Goal: Task Accomplishment & Management: Manage account settings

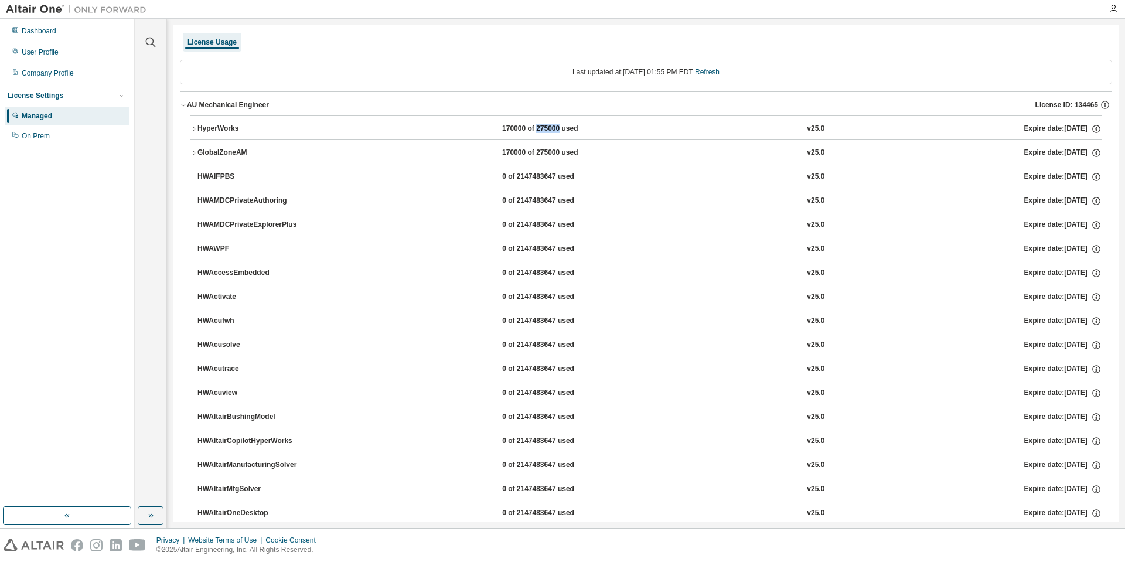
click at [111, 237] on div "Dashboard User Profile Company Profile License Settings Managed On Prem" at bounding box center [67, 263] width 131 height 485
click at [132, 180] on div "Dashboard User Profile Company Profile License Settings Managed On Prem" at bounding box center [67, 273] width 135 height 509
click at [146, 535] on div "Privacy Website Terms of Use Cookie Consent © 2025 Altair Engineering, Inc. All…" at bounding box center [562, 545] width 1125 height 33
click at [1118, 8] on div at bounding box center [1113, 8] width 23 height 9
click at [1113, 6] on icon "button" at bounding box center [1113, 8] width 9 height 9
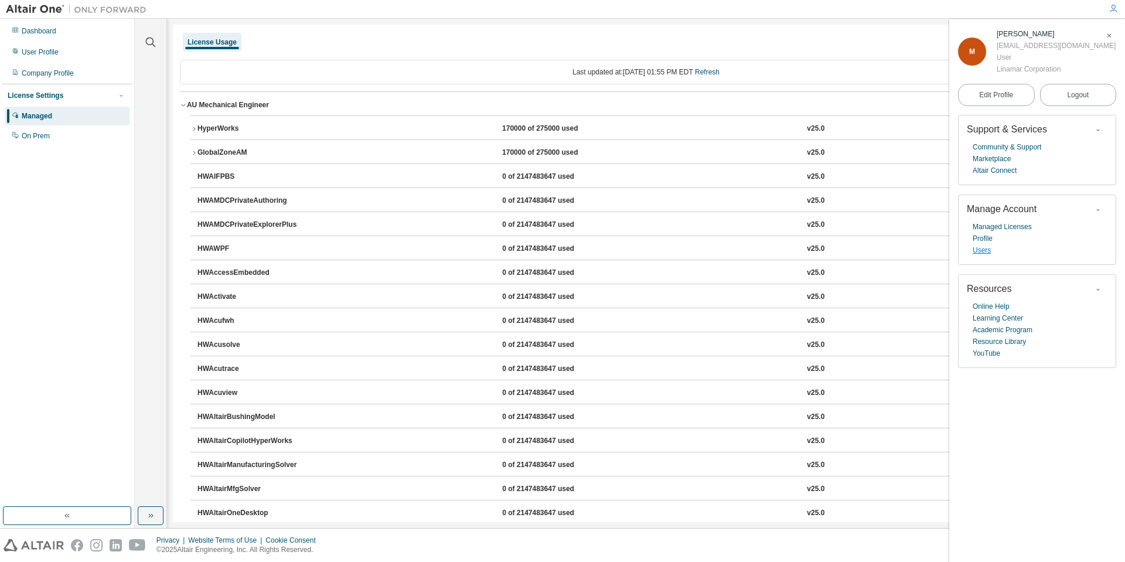
click at [984, 247] on link "Users" at bounding box center [982, 250] width 18 height 12
click at [1120, 7] on div at bounding box center [1113, 8] width 23 height 9
click at [1111, 12] on icon "button" at bounding box center [1113, 8] width 9 height 9
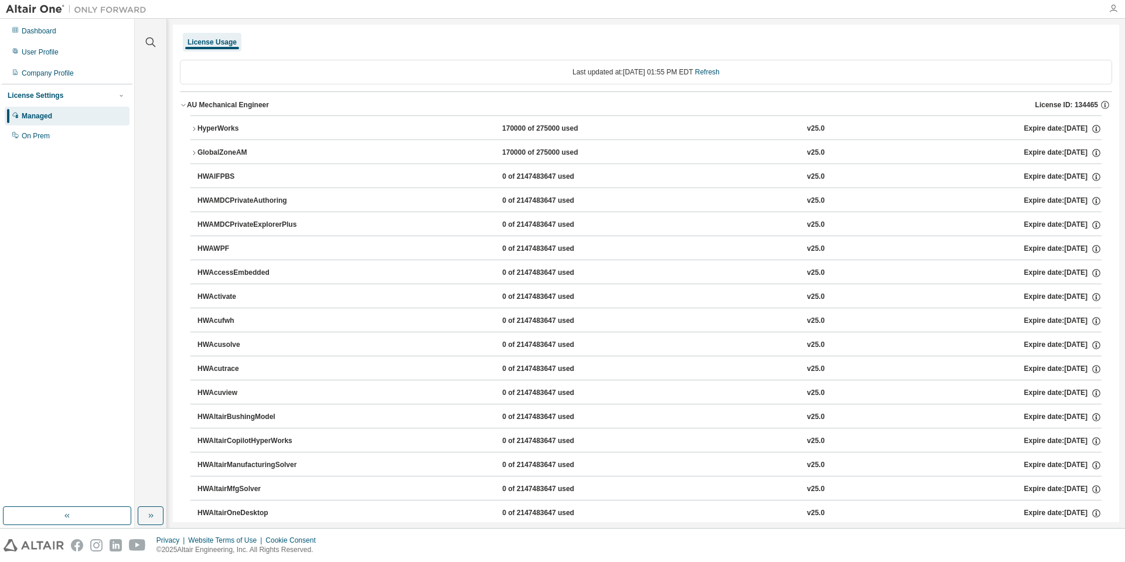
click at [1111, 12] on icon "button" at bounding box center [1113, 8] width 9 height 9
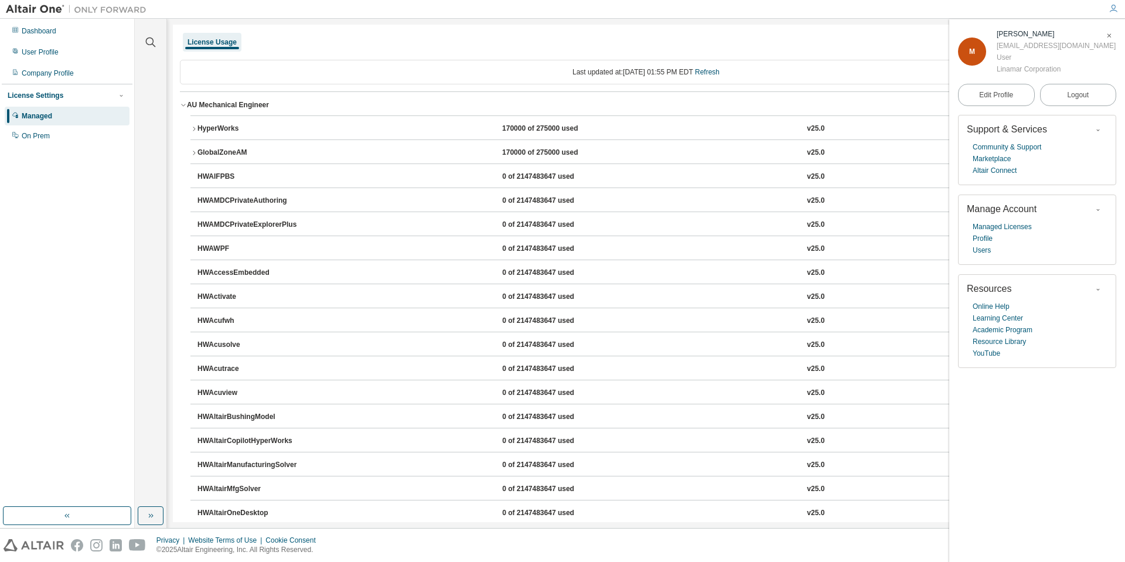
click at [1111, 12] on icon "button" at bounding box center [1113, 8] width 9 height 9
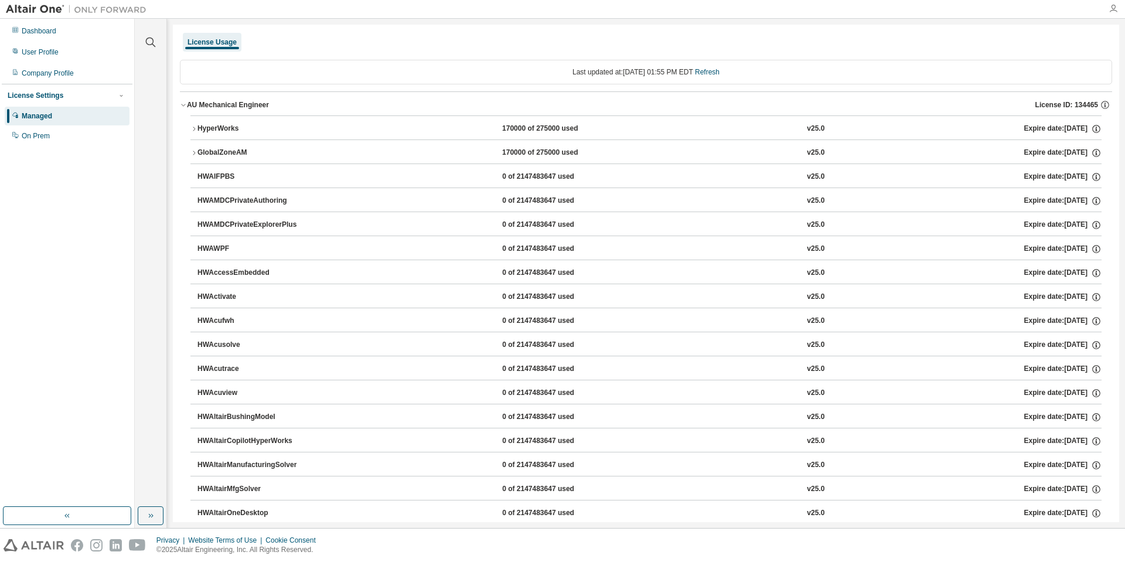
click at [1111, 12] on icon "button" at bounding box center [1113, 8] width 9 height 9
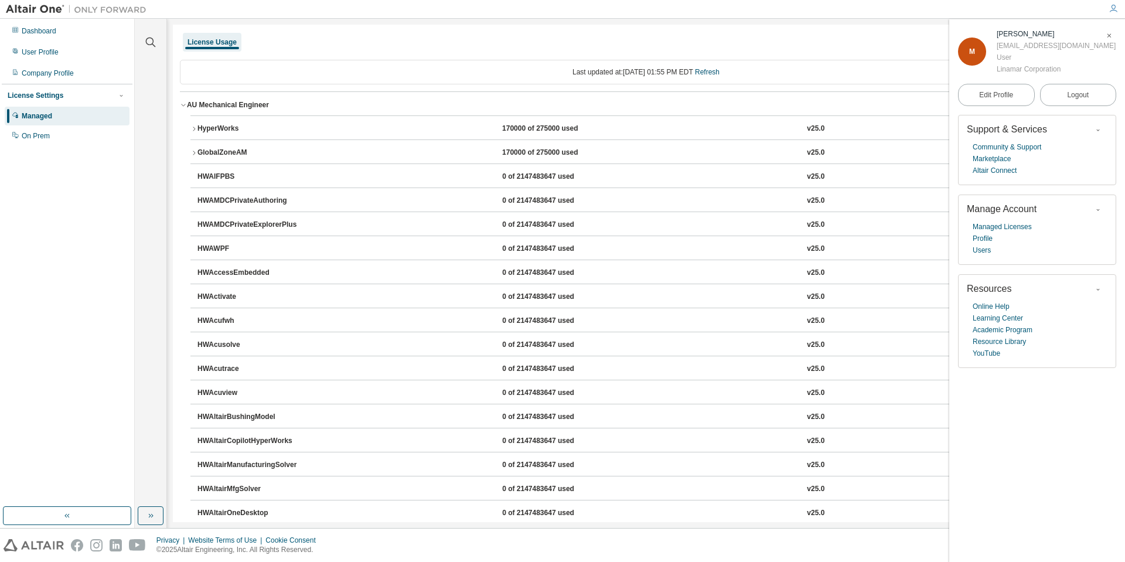
click at [996, 212] on span "Manage Account" at bounding box center [1002, 209] width 70 height 10
click at [983, 247] on link "Users" at bounding box center [982, 250] width 18 height 12
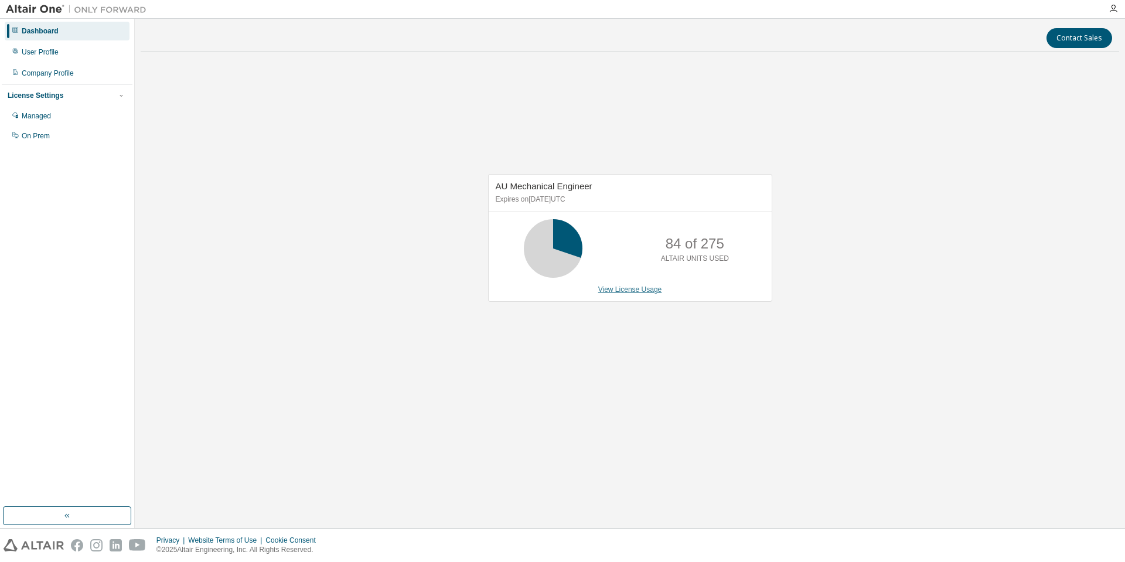
click at [630, 292] on link "View License Usage" at bounding box center [630, 289] width 64 height 8
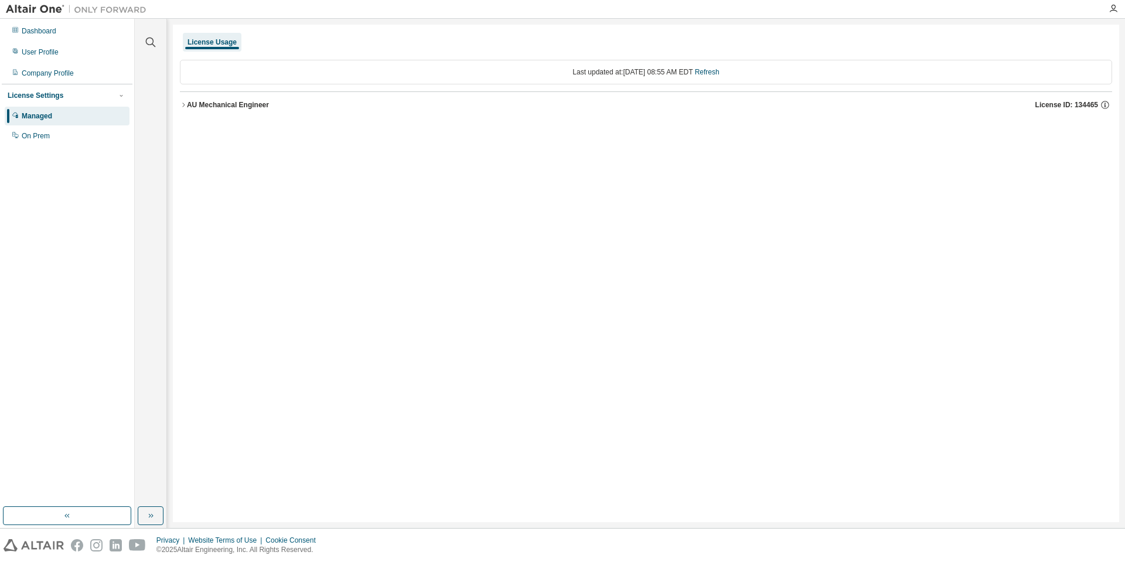
click at [218, 107] on div "AU Mechanical Engineer" at bounding box center [228, 104] width 82 height 9
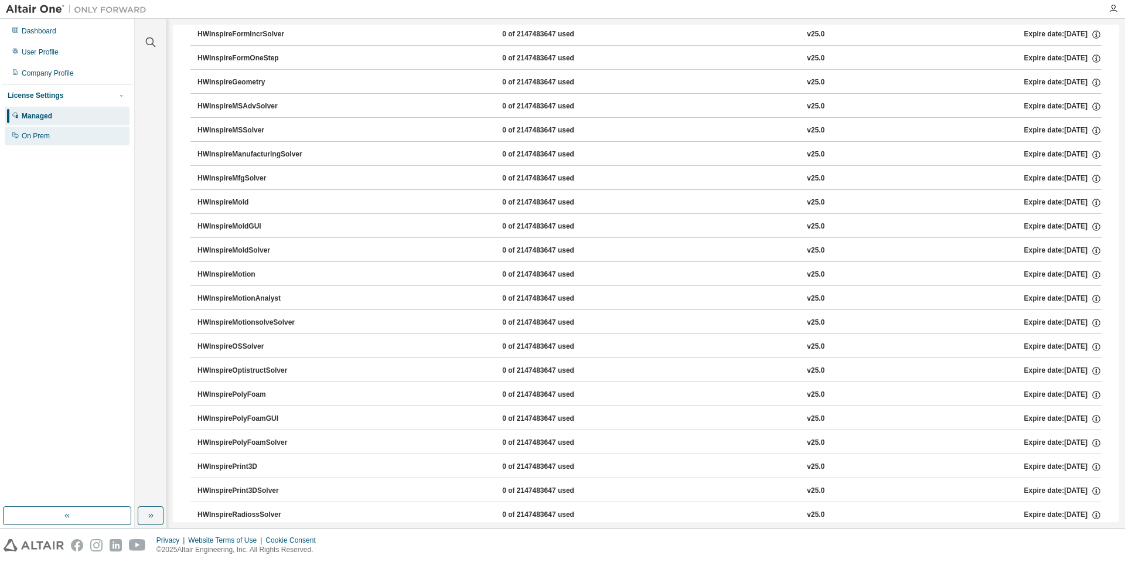
scroll to position [2716, 0]
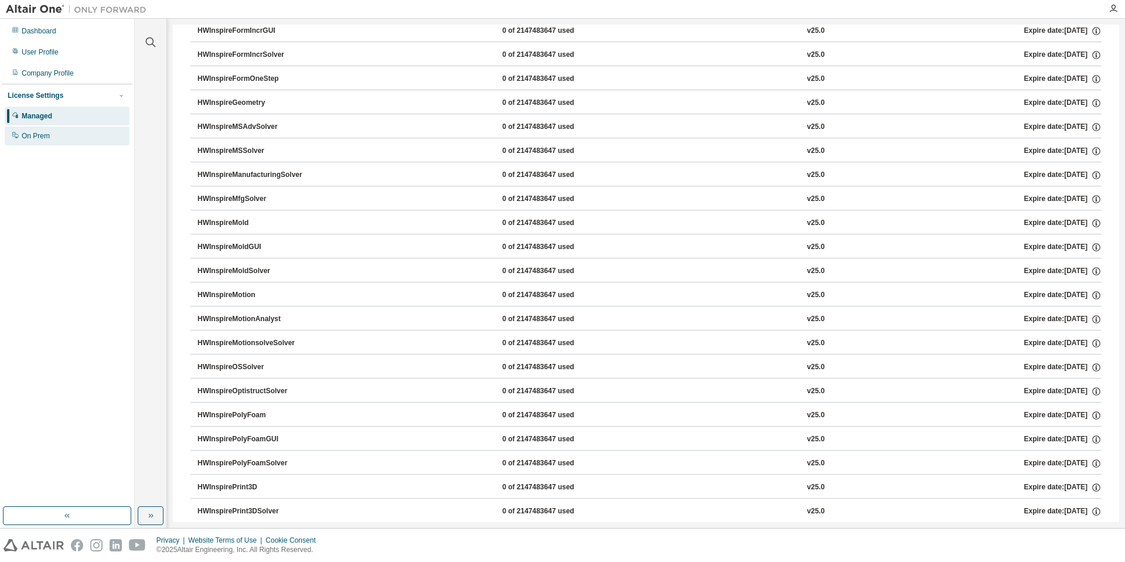
click at [62, 138] on div "On Prem" at bounding box center [67, 136] width 125 height 19
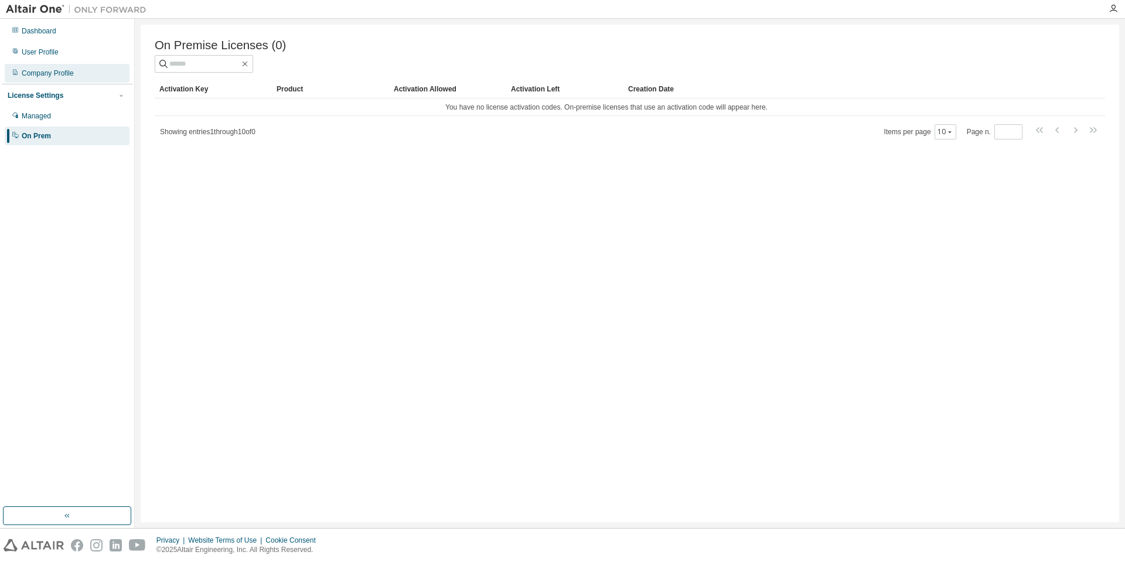
click at [94, 73] on div "Company Profile" at bounding box center [67, 73] width 125 height 19
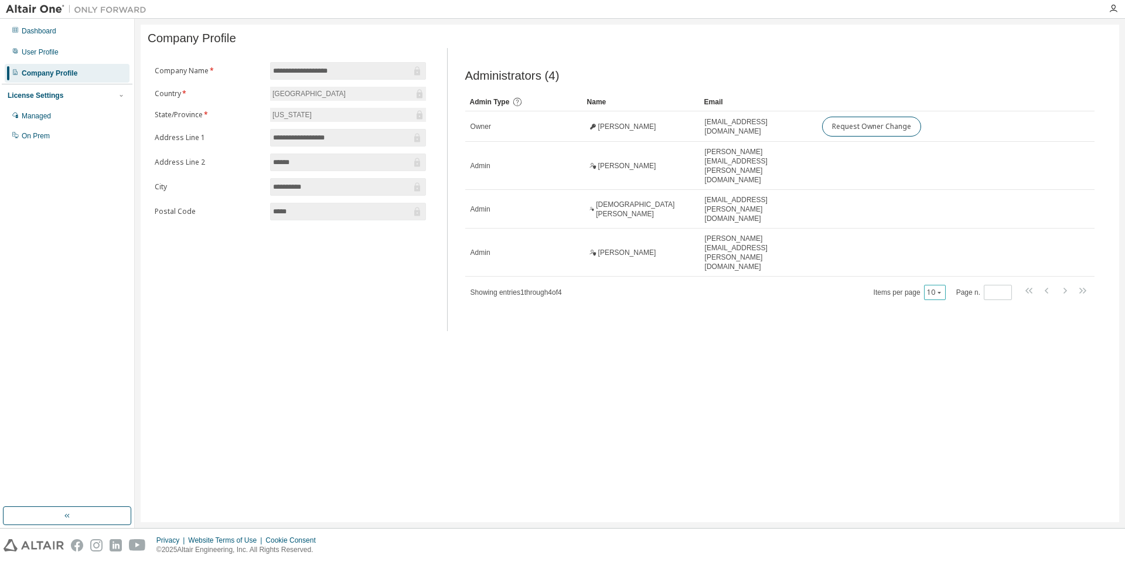
click at [944, 285] on div "10" at bounding box center [935, 292] width 22 height 15
click at [938, 289] on icon "button" at bounding box center [939, 292] width 7 height 7
click at [40, 56] on div "User Profile" at bounding box center [40, 51] width 37 height 9
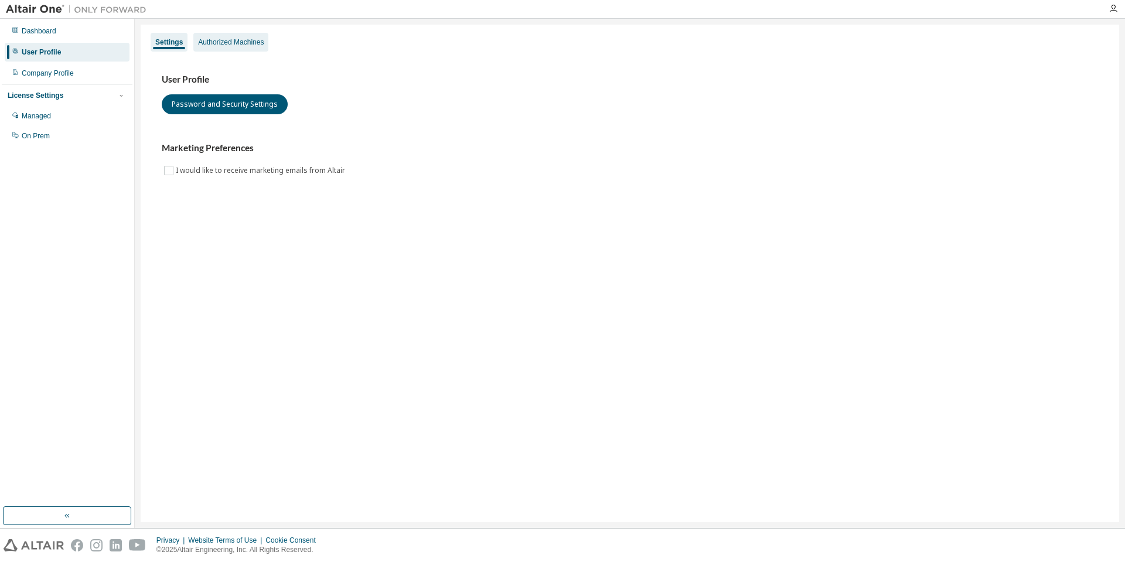
click at [210, 45] on div "Authorized Machines" at bounding box center [231, 42] width 66 height 9
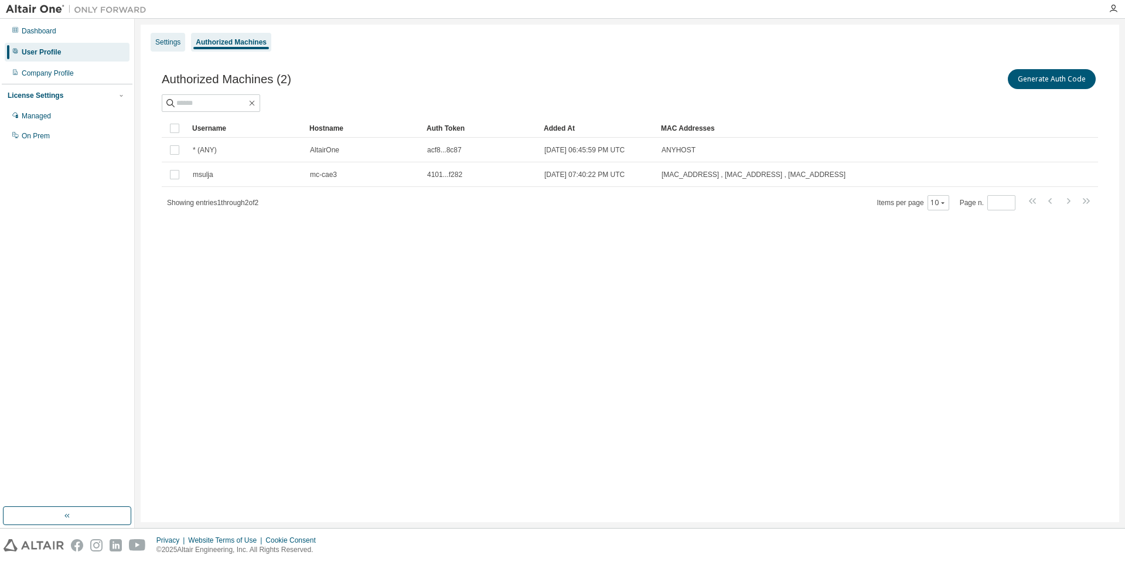
click at [162, 42] on div "Settings" at bounding box center [167, 42] width 25 height 9
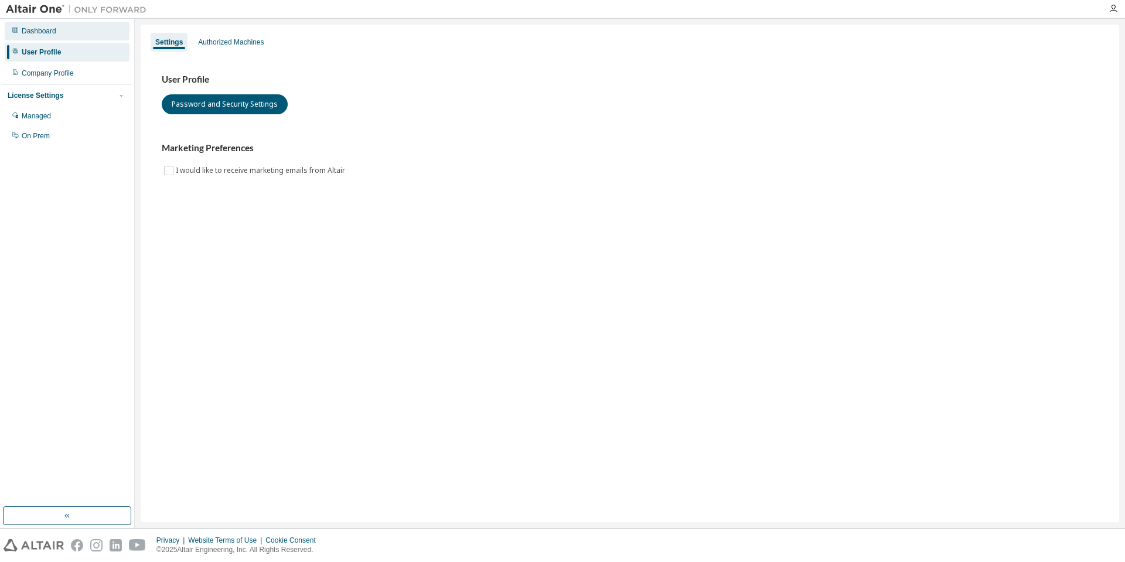
click at [90, 36] on div "Dashboard" at bounding box center [67, 31] width 125 height 19
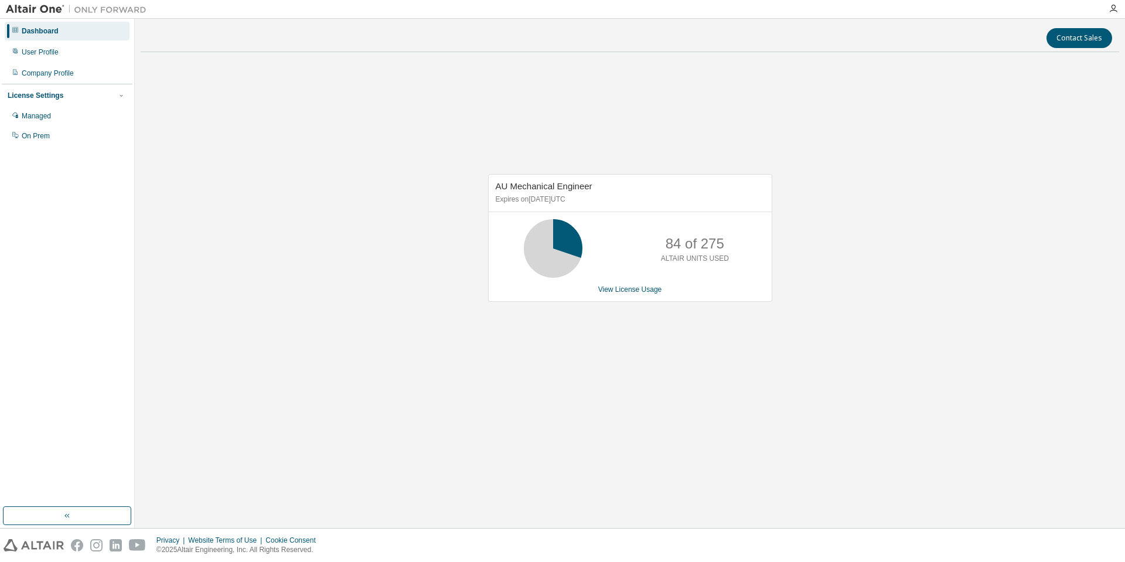
drag, startPoint x: 670, startPoint y: 154, endPoint x: 661, endPoint y: 152, distance: 9.0
click at [670, 154] on div "AU Mechanical Engineer Expires on December 31, 2025 UTC 84 of 275 ALTAIR UNITS …" at bounding box center [630, 244] width 979 height 365
click at [561, 188] on span "AU Mechanical Engineer" at bounding box center [544, 186] width 97 height 10
click at [60, 139] on div "On Prem" at bounding box center [67, 136] width 125 height 19
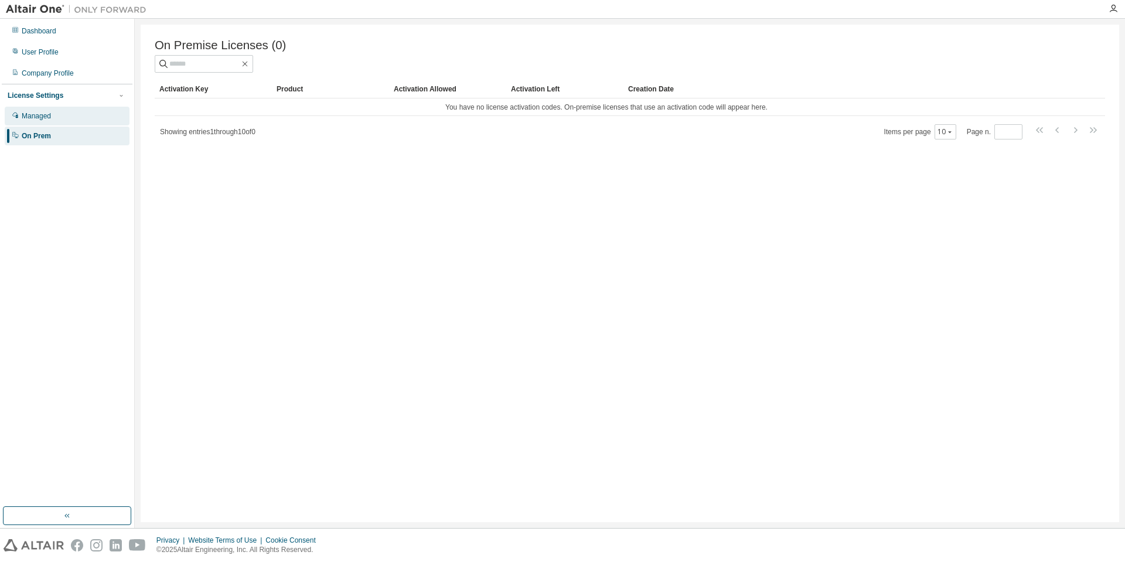
click at [53, 122] on div "Managed" at bounding box center [67, 116] width 125 height 19
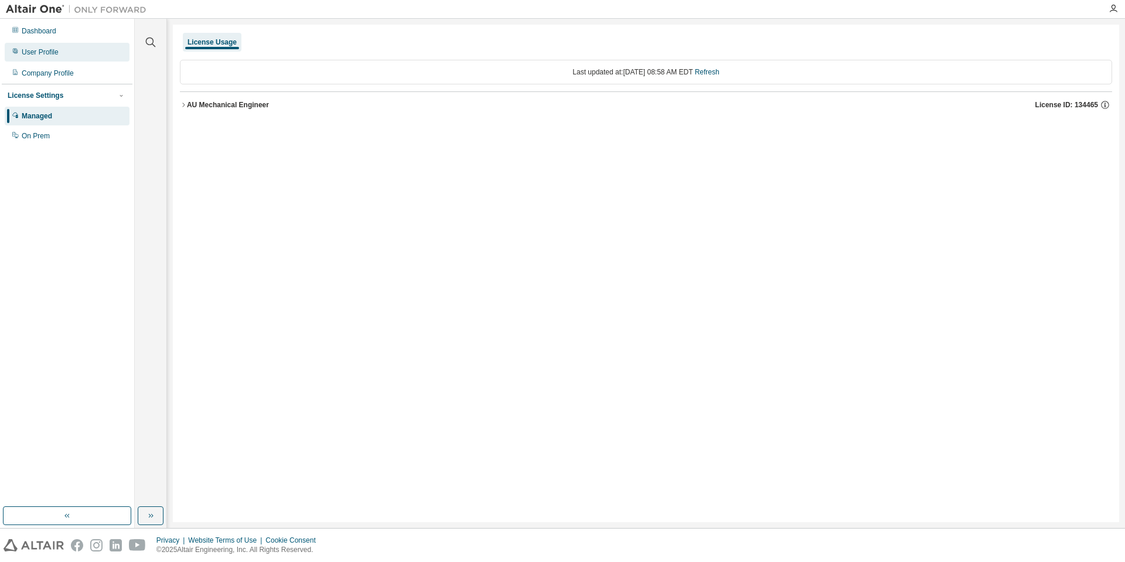
click at [56, 47] on div "User Profile" at bounding box center [40, 51] width 37 height 9
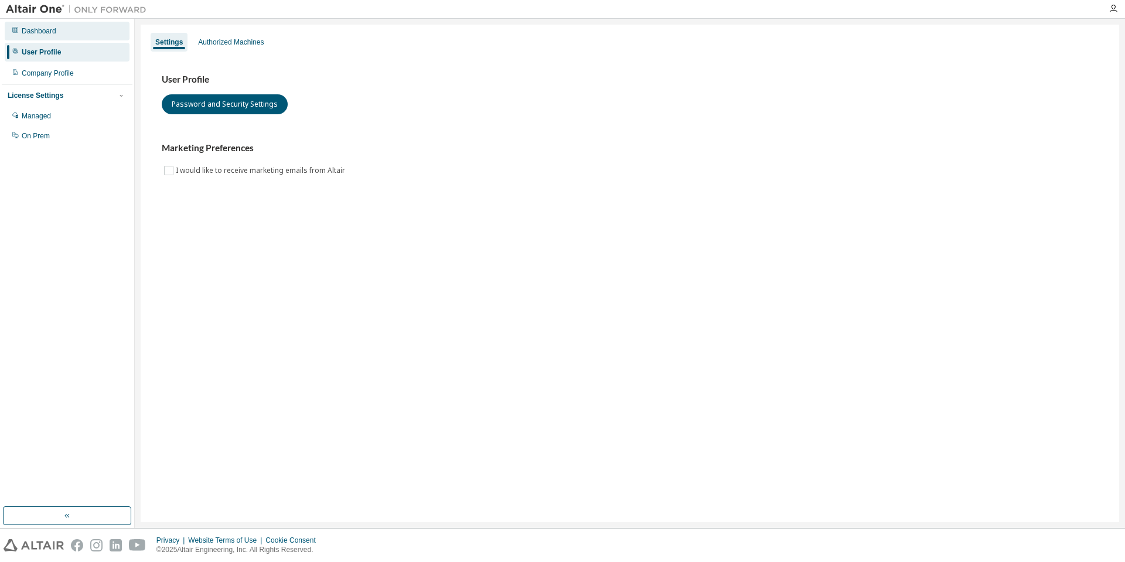
click at [63, 22] on div "Dashboard" at bounding box center [67, 31] width 125 height 19
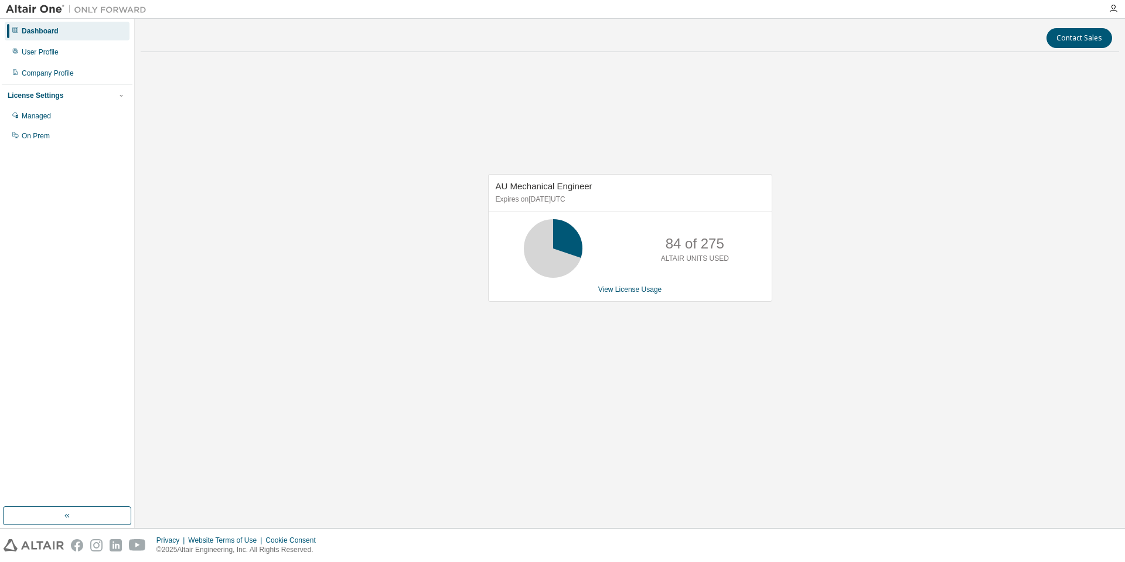
click at [59, 42] on div "Dashboard User Profile Company Profile License Settings Managed On Prem" at bounding box center [67, 84] width 131 height 126
click at [57, 49] on div "User Profile" at bounding box center [40, 51] width 37 height 9
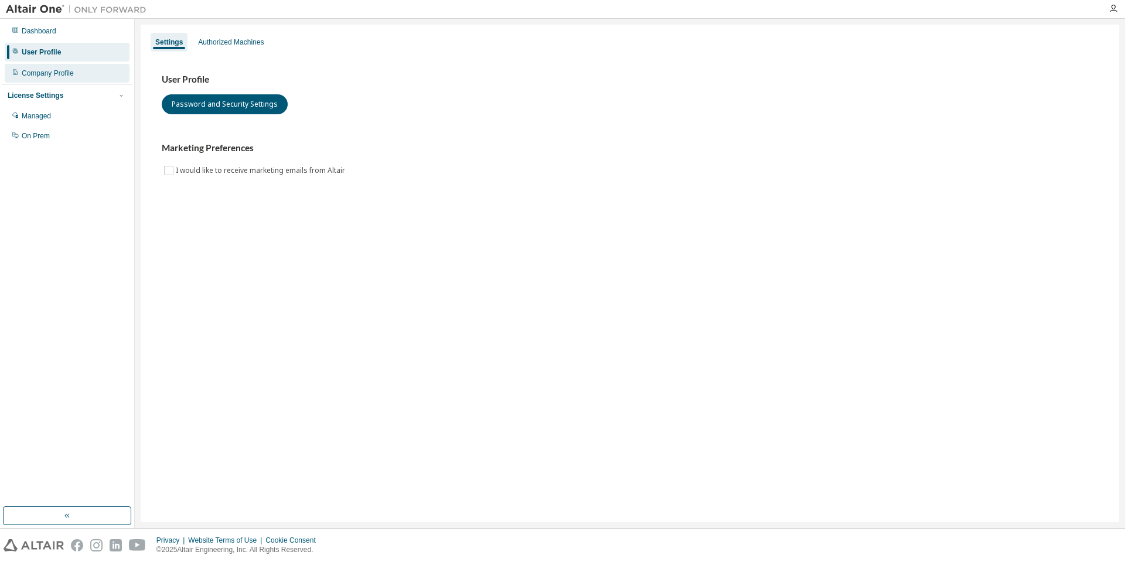
click at [50, 80] on div "Company Profile" at bounding box center [67, 73] width 125 height 19
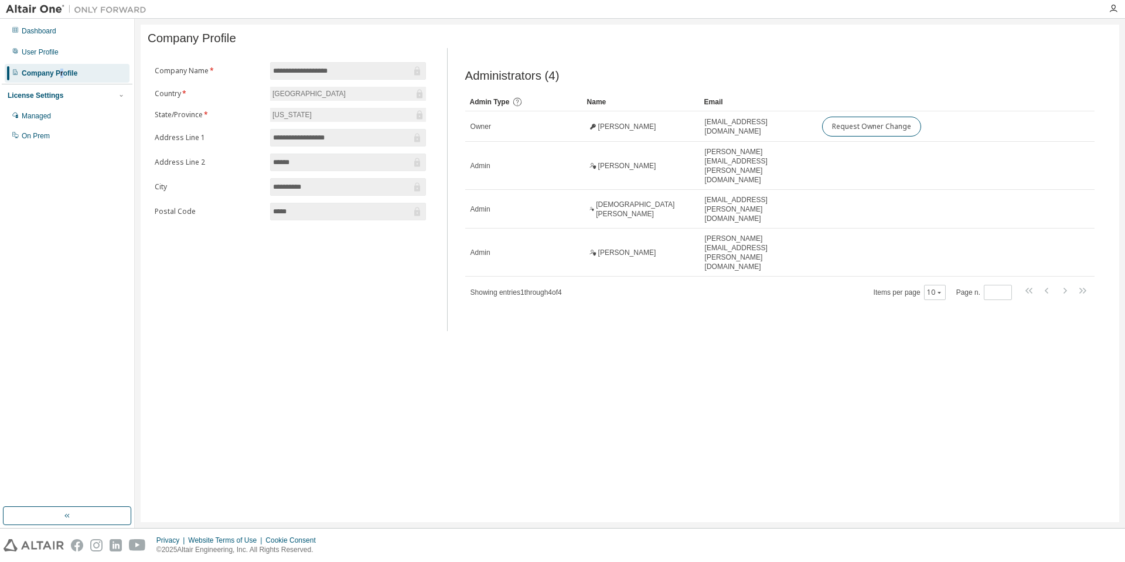
click at [61, 66] on div "Company Profile" at bounding box center [67, 73] width 125 height 19
click at [69, 50] on div "User Profile" at bounding box center [67, 52] width 125 height 19
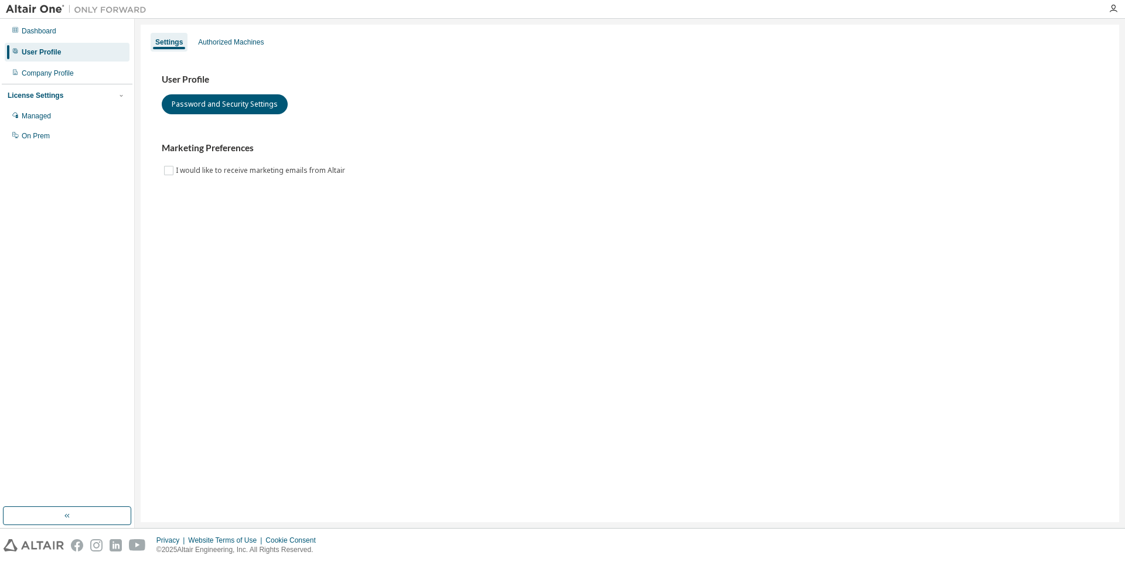
click at [255, 29] on div "Settings Authorized Machines User Profile Password and Security Settings Market…" at bounding box center [630, 273] width 979 height 497
click at [238, 47] on div "Authorized Machines" at bounding box center [230, 42] width 75 height 19
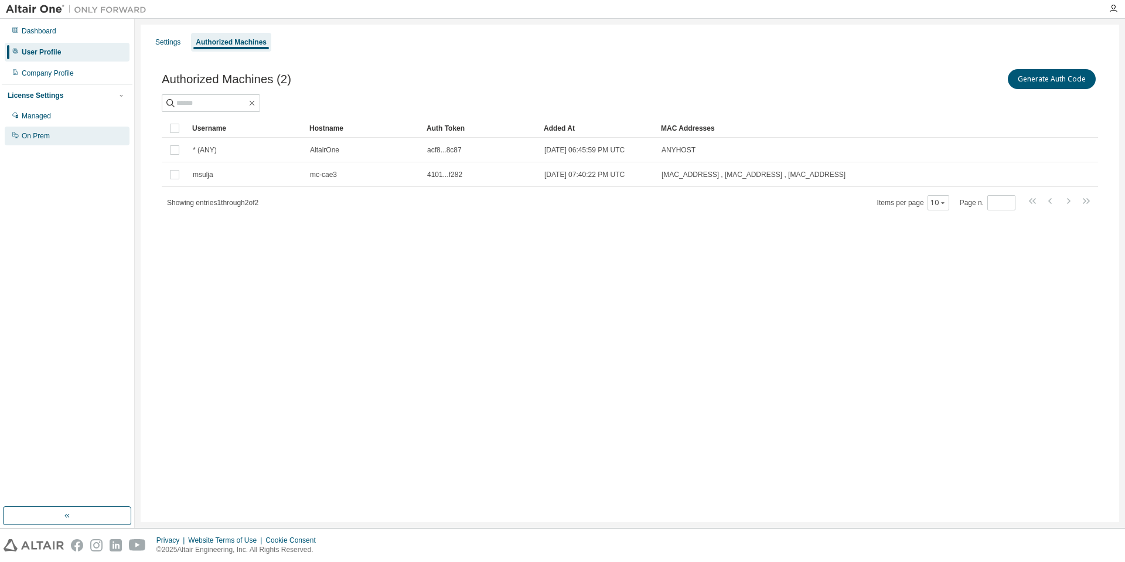
click at [52, 128] on div "On Prem" at bounding box center [67, 136] width 125 height 19
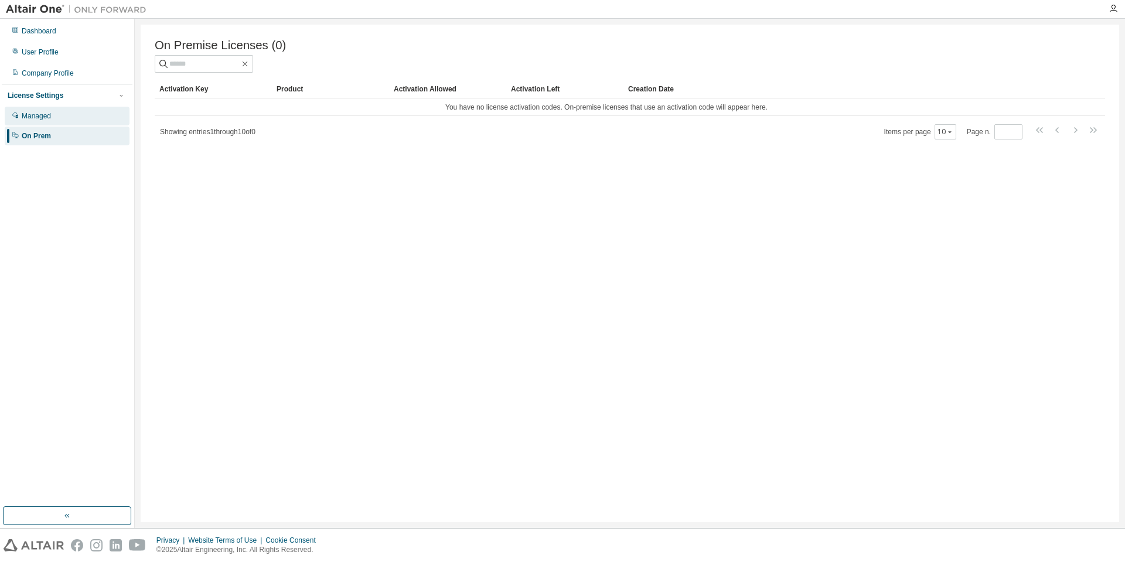
click at [66, 111] on div "Managed" at bounding box center [67, 116] width 125 height 19
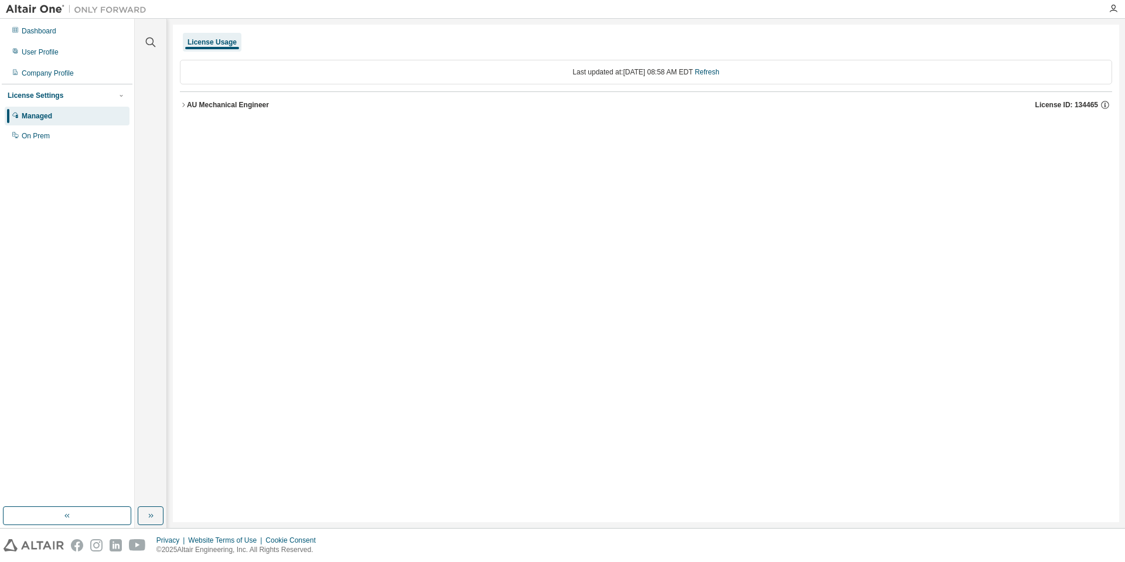
click at [158, 48] on div at bounding box center [151, 35] width 28 height 29
click at [153, 45] on icon "button" at bounding box center [151, 43] width 10 height 10
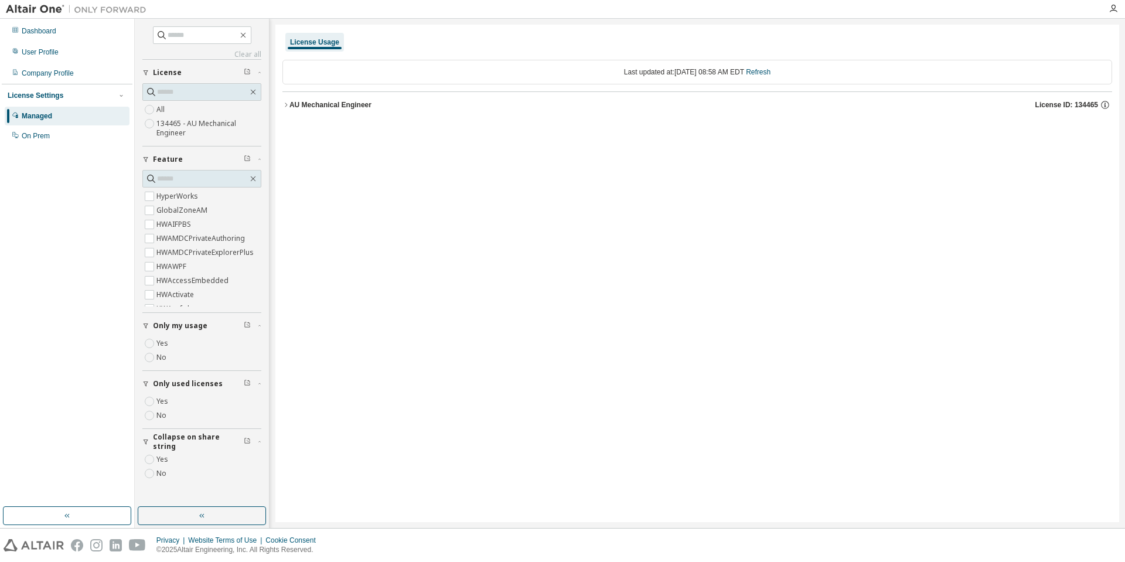
click at [173, 131] on label "134465 - AU Mechanical Engineer" at bounding box center [208, 128] width 105 height 23
click at [248, 70] on icon "button" at bounding box center [247, 71] width 7 height 7
click at [193, 197] on label "HyperWorks" at bounding box center [178, 196] width 44 height 14
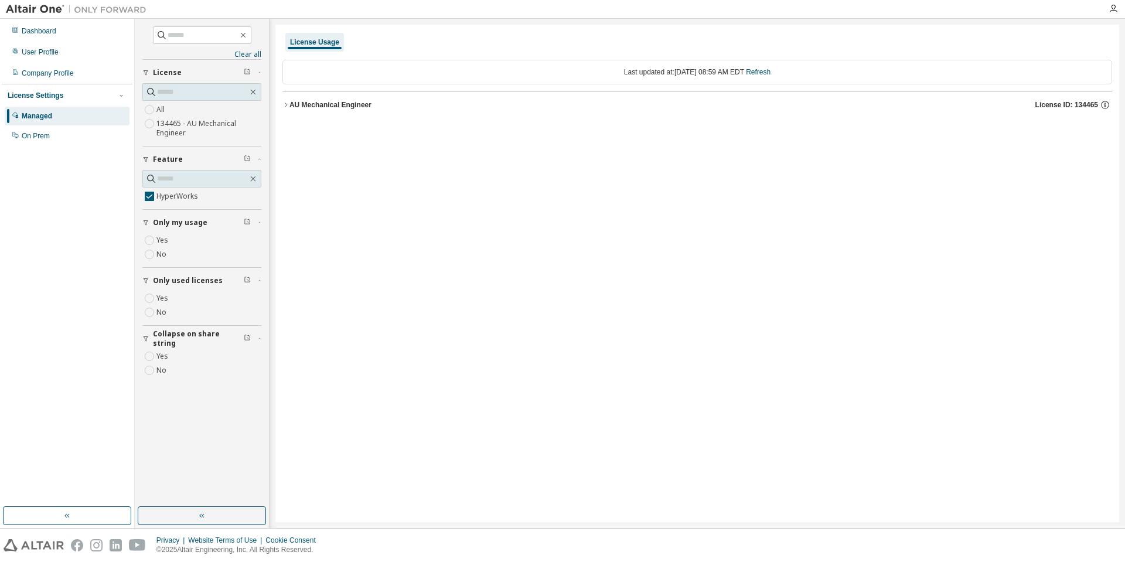
click at [200, 127] on label "134465 - AU Mechanical Engineer" at bounding box center [208, 128] width 105 height 23
click at [296, 97] on button "AU Mechanical Engineer License ID: 134465" at bounding box center [697, 105] width 830 height 26
click at [295, 128] on icon "button" at bounding box center [296, 128] width 7 height 7
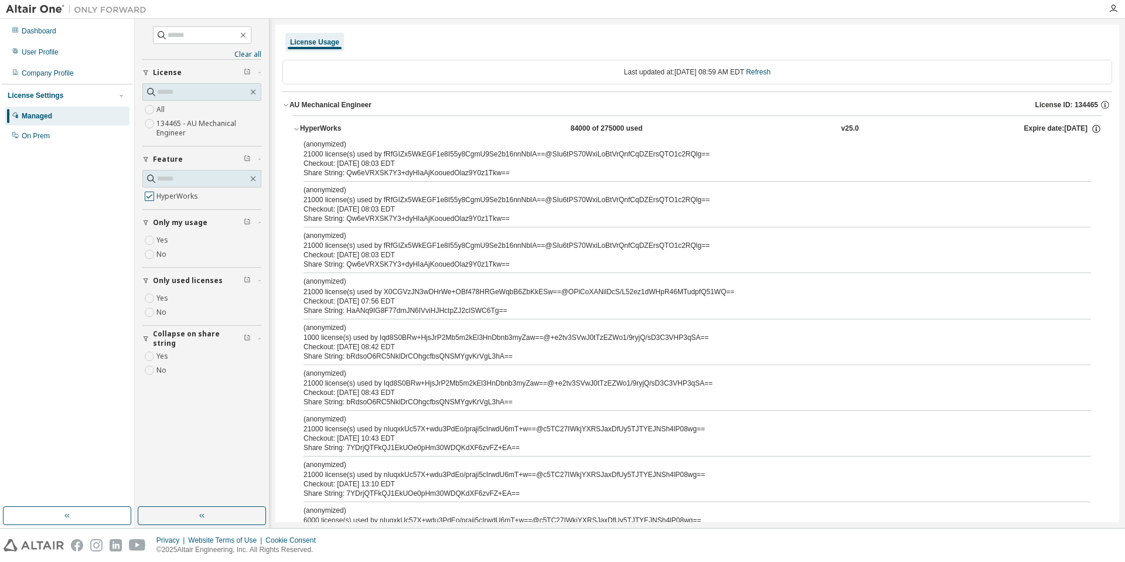
click at [176, 196] on label "HyperWorks" at bounding box center [178, 196] width 44 height 14
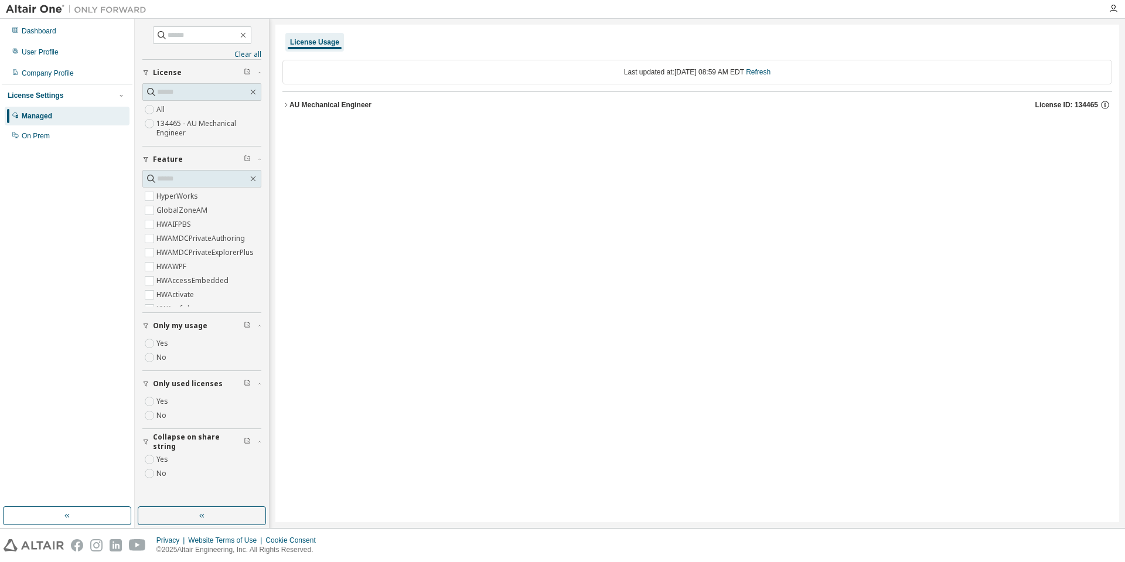
click at [250, 155] on icon "button" at bounding box center [247, 158] width 7 height 7
click at [250, 70] on div "License" at bounding box center [205, 72] width 105 height 9
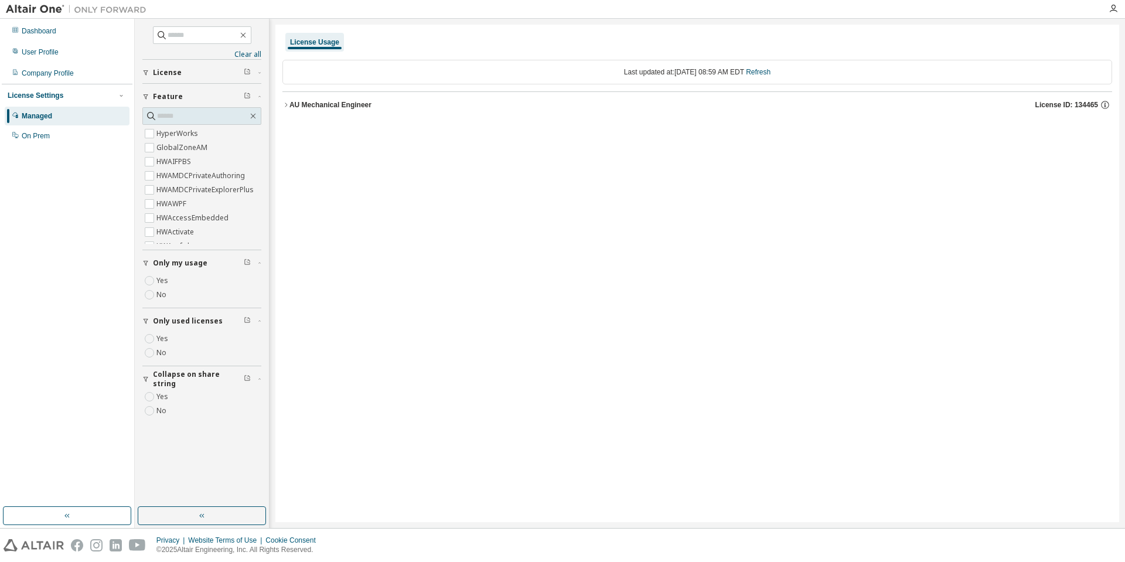
click at [251, 66] on button "License" at bounding box center [201, 73] width 119 height 26
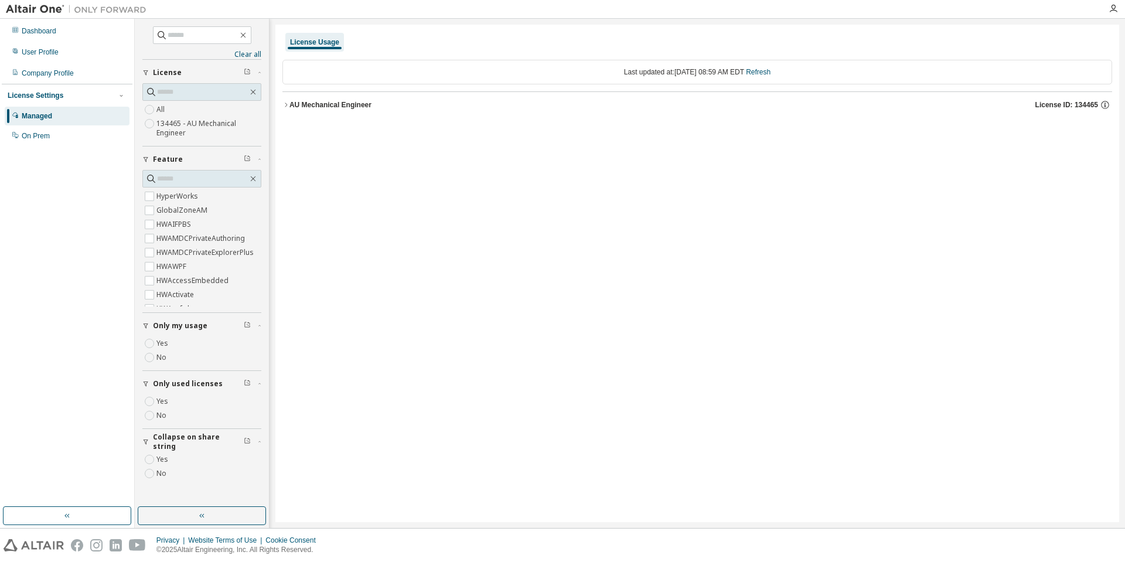
click at [249, 73] on icon "button" at bounding box center [247, 71] width 7 height 7
click at [327, 98] on button "AU Mechanical Engineer License ID: 134465" at bounding box center [697, 105] width 830 height 26
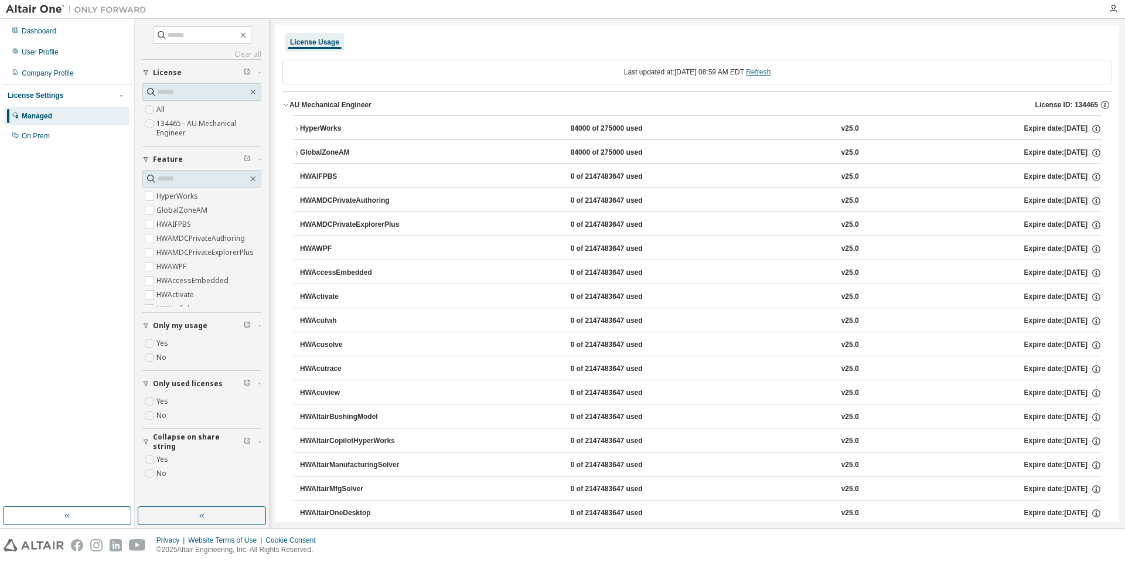
click at [762, 71] on link "Refresh" at bounding box center [758, 72] width 25 height 8
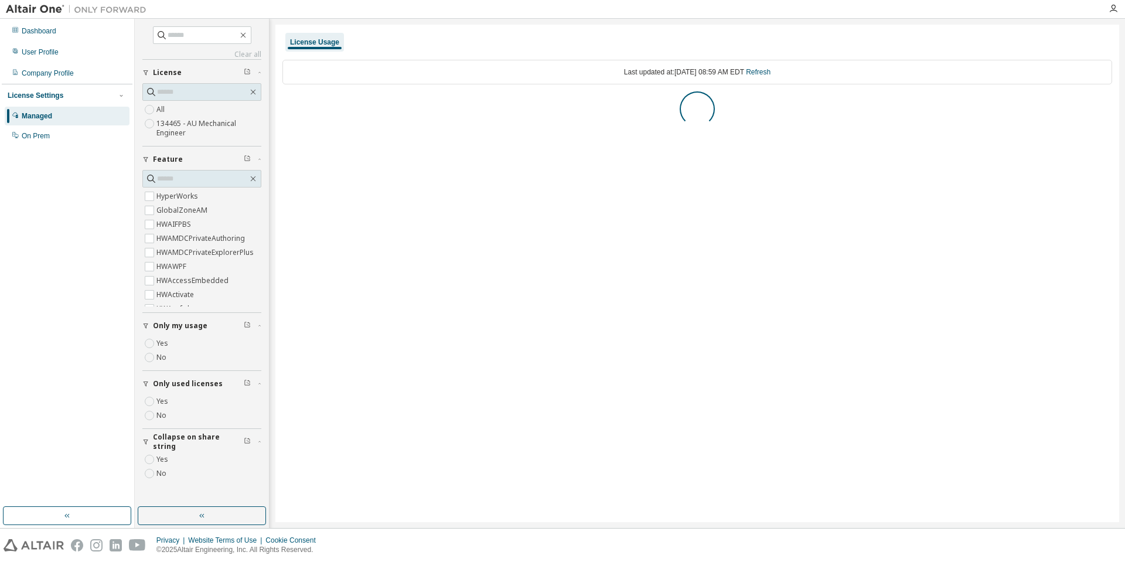
click at [678, 69] on div "Last updated at: Tue 2025-08-19 08:59 AM EDT Refresh" at bounding box center [697, 72] width 830 height 25
click at [1107, 108] on icon "button" at bounding box center [1105, 105] width 8 height 8
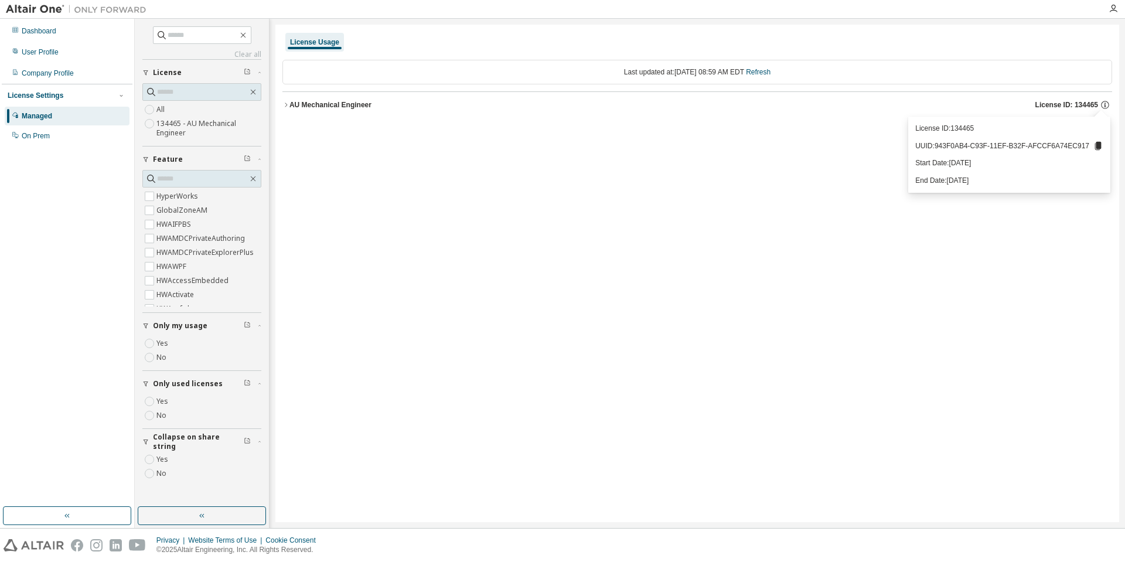
click at [970, 172] on div "License ID: 134465 UUID: 943F0AB4-C93F-11EF-B32F-AFCCF6A74EC917 Start Date: 202…" at bounding box center [1009, 155] width 202 height 76
click at [980, 189] on div "License ID: 134465 UUID: 943F0AB4-C93F-11EF-B32F-AFCCF6A74EC917 Start Date: 202…" at bounding box center [1009, 155] width 202 height 76
click at [983, 182] on p "End Date: 2025-12-31" at bounding box center [1009, 181] width 188 height 10
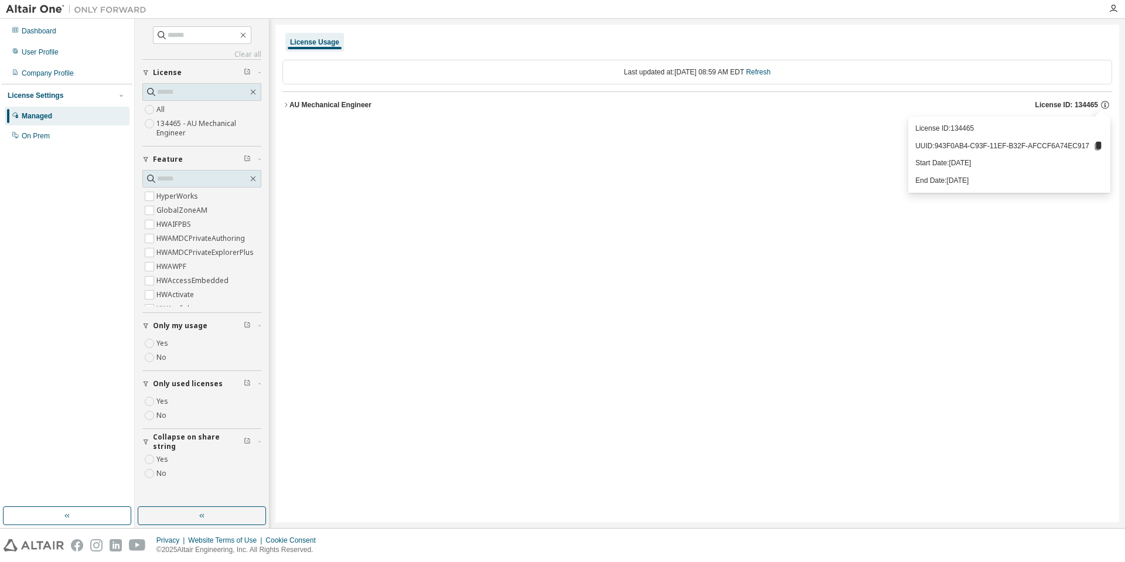
click at [990, 145] on p "UUID: 943F0AB4-C93F-11EF-B32F-AFCCF6A74EC917" at bounding box center [1009, 146] width 188 height 11
click at [1018, 141] on p "UUID: 943F0AB4-C93F-11EF-B32F-AFCCF6A74EC917" at bounding box center [1009, 146] width 188 height 11
click at [951, 132] on p "License ID: 134465" at bounding box center [1009, 129] width 188 height 10
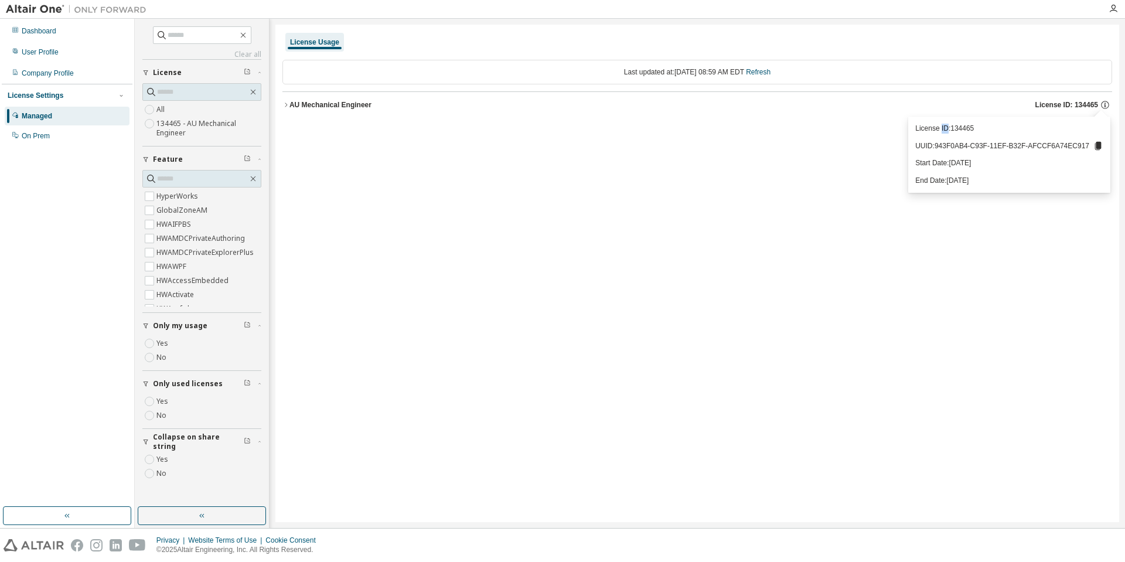
click at [951, 132] on p "License ID: 134465" at bounding box center [1009, 129] width 188 height 10
click at [356, 106] on div "AU Mechanical Engineer" at bounding box center [330, 104] width 82 height 9
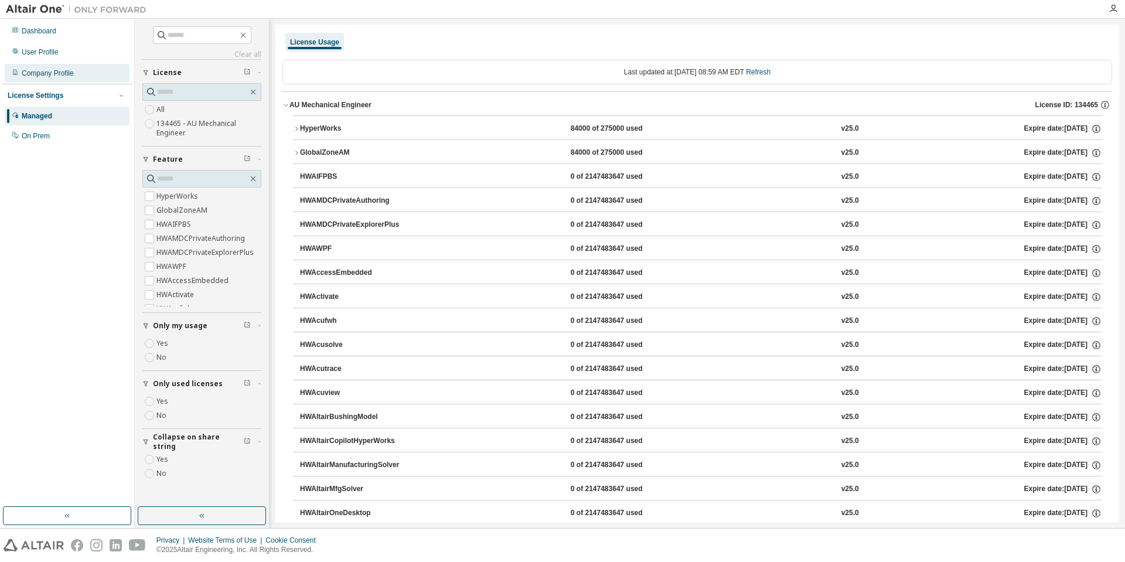
click at [83, 74] on div "Company Profile" at bounding box center [67, 73] width 125 height 19
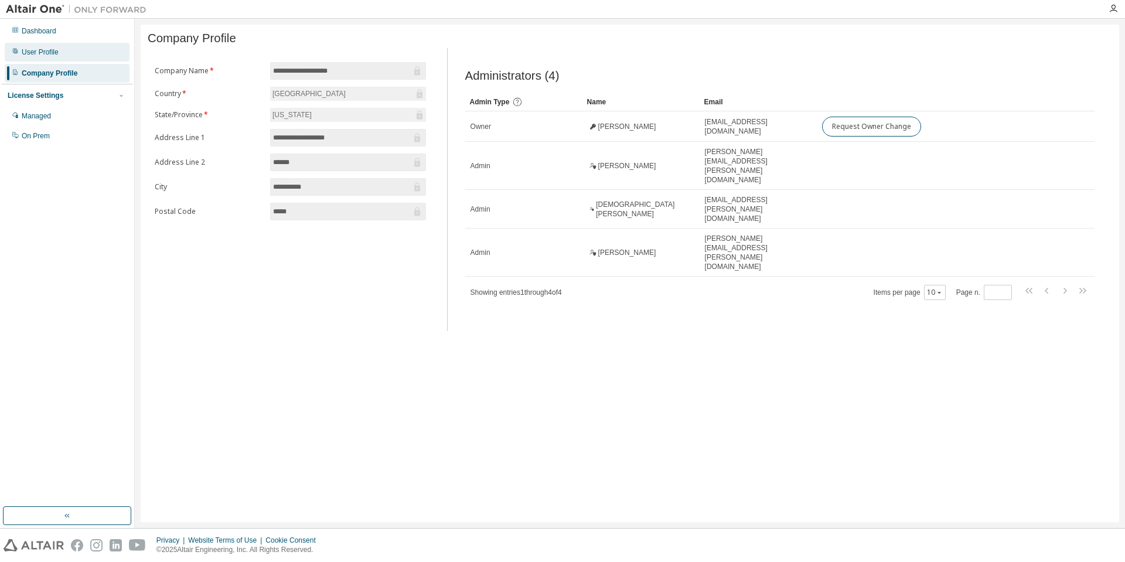
click at [87, 56] on div "User Profile" at bounding box center [67, 52] width 125 height 19
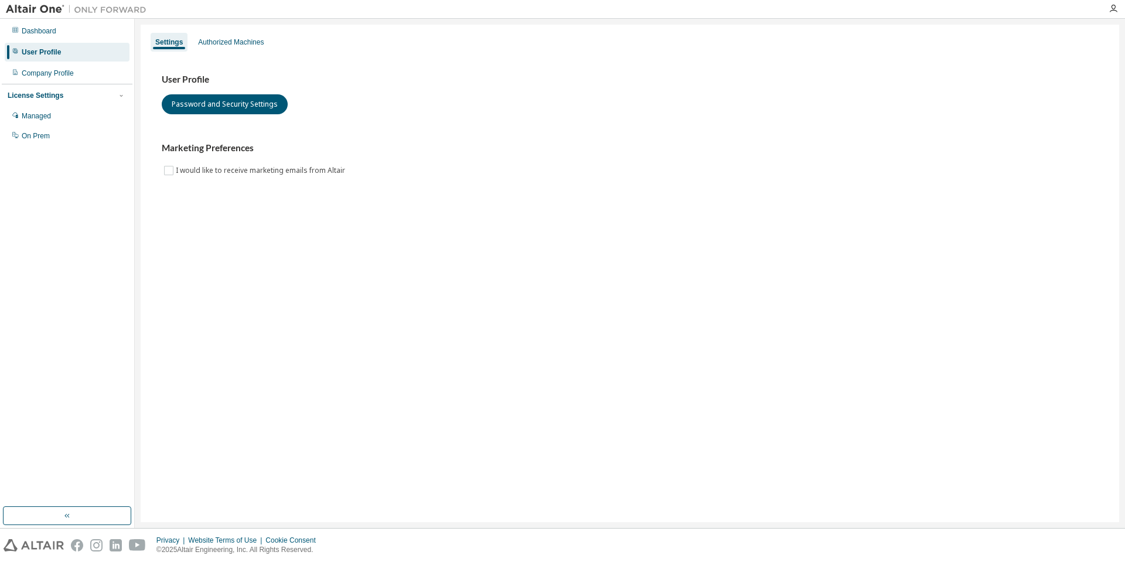
click at [91, 40] on div "Dashboard User Profile Company Profile License Settings Managed On Prem" at bounding box center [67, 84] width 131 height 126
click at [82, 32] on div "Dashboard" at bounding box center [67, 31] width 125 height 19
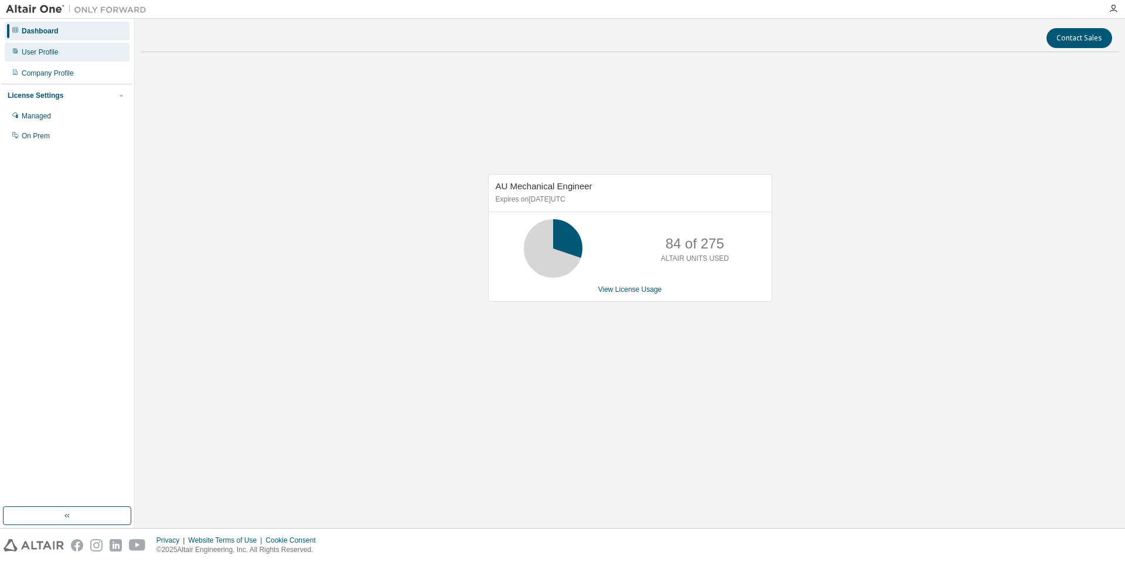
click at [62, 46] on div "User Profile" at bounding box center [67, 52] width 125 height 19
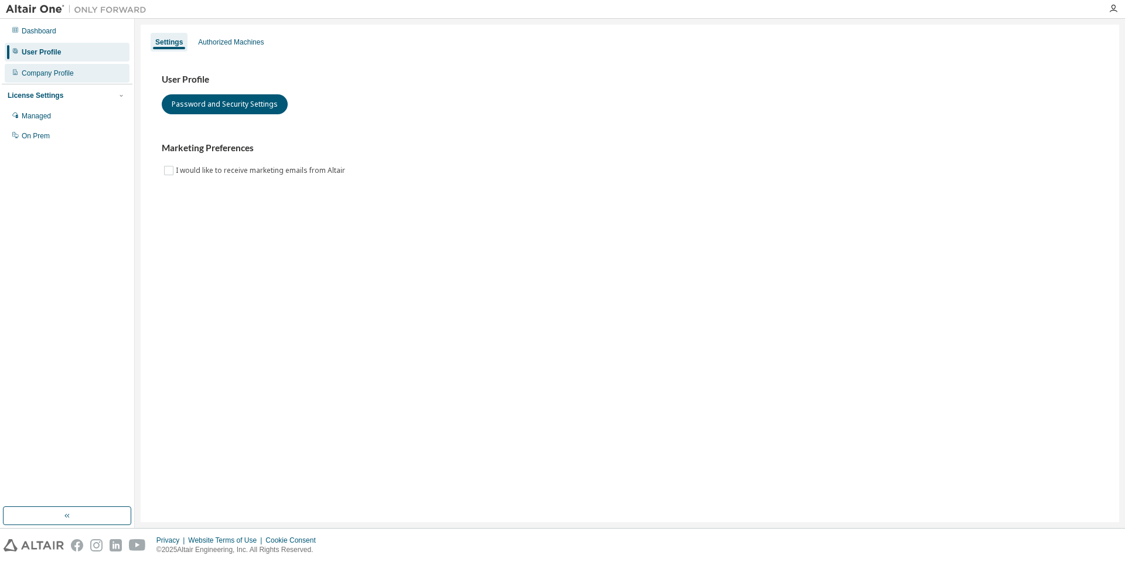
click at [66, 71] on div "Company Profile" at bounding box center [48, 73] width 52 height 9
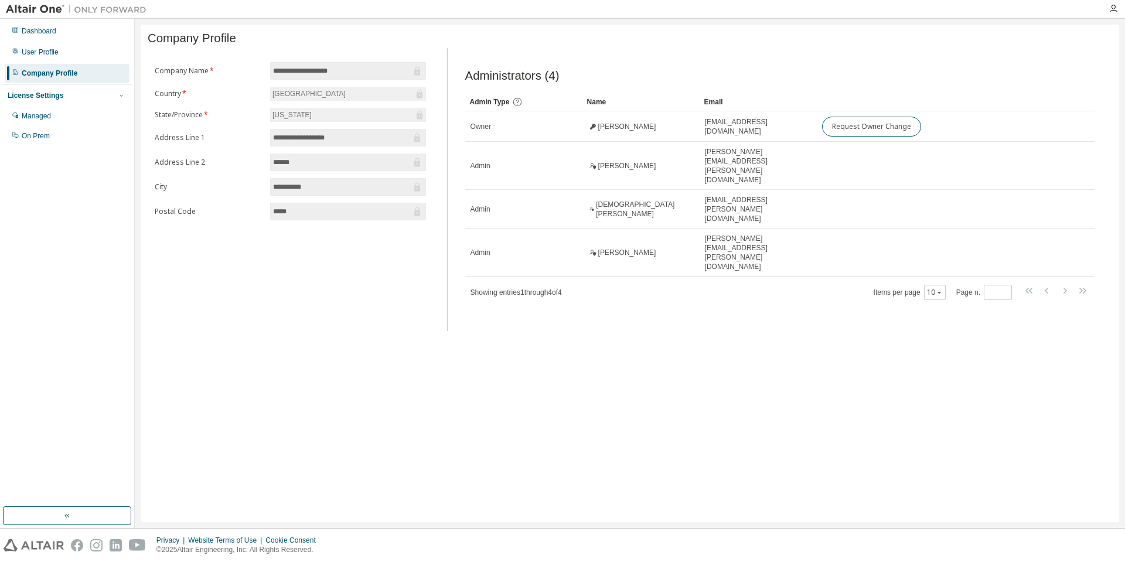
click at [64, 96] on div "License Settings" at bounding box center [67, 95] width 119 height 11
click at [70, 61] on div "User Profile" at bounding box center [67, 52] width 125 height 19
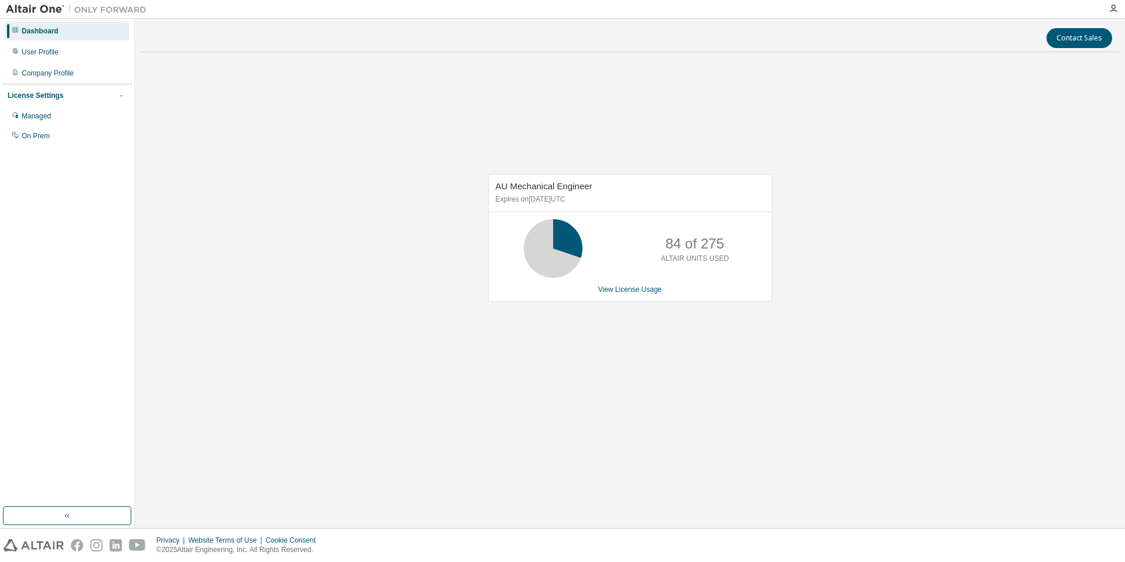
click at [77, 42] on div "Dashboard User Profile Company Profile License Settings Managed On Prem" at bounding box center [67, 84] width 131 height 126
click at [77, 43] on div "Dashboard User Profile Company Profile License Settings Managed On Prem" at bounding box center [67, 84] width 131 height 126
click at [78, 44] on div "User Profile" at bounding box center [67, 52] width 125 height 19
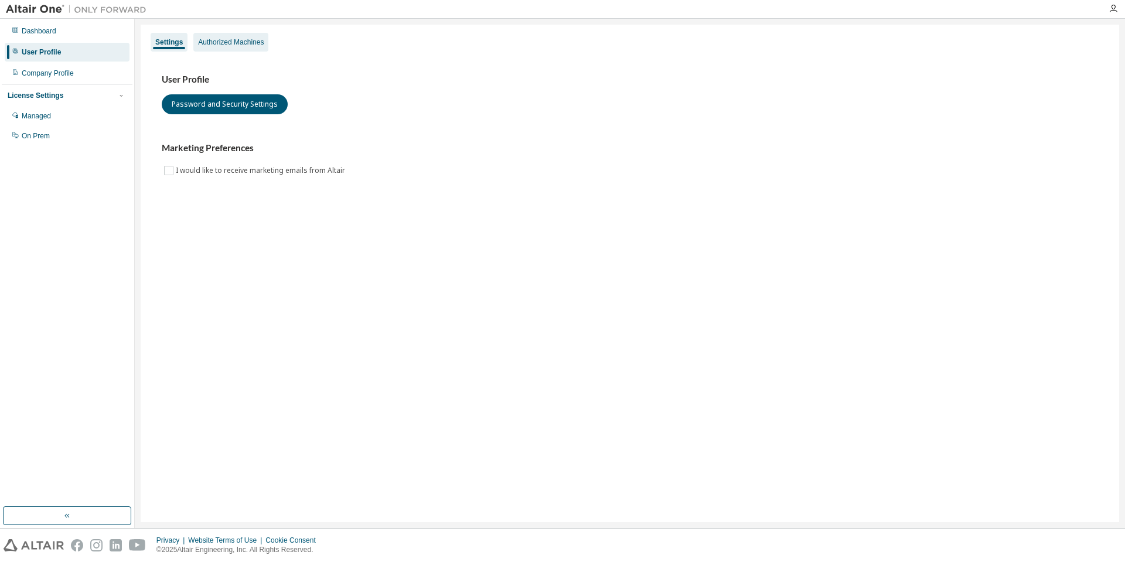
click at [242, 43] on div "Authorized Machines" at bounding box center [231, 42] width 66 height 9
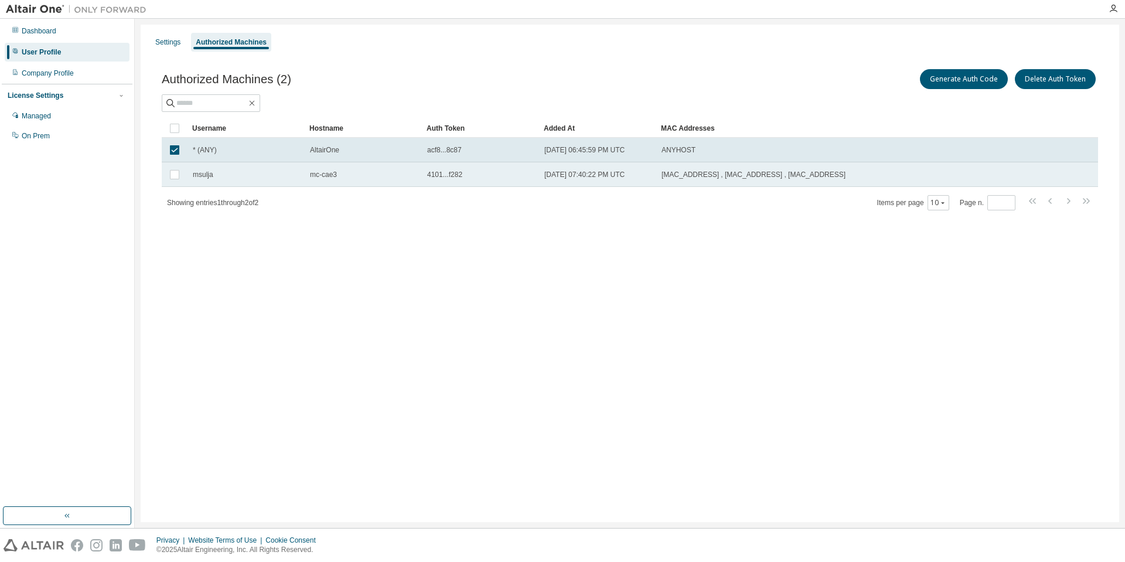
click at [180, 164] on td at bounding box center [175, 174] width 26 height 25
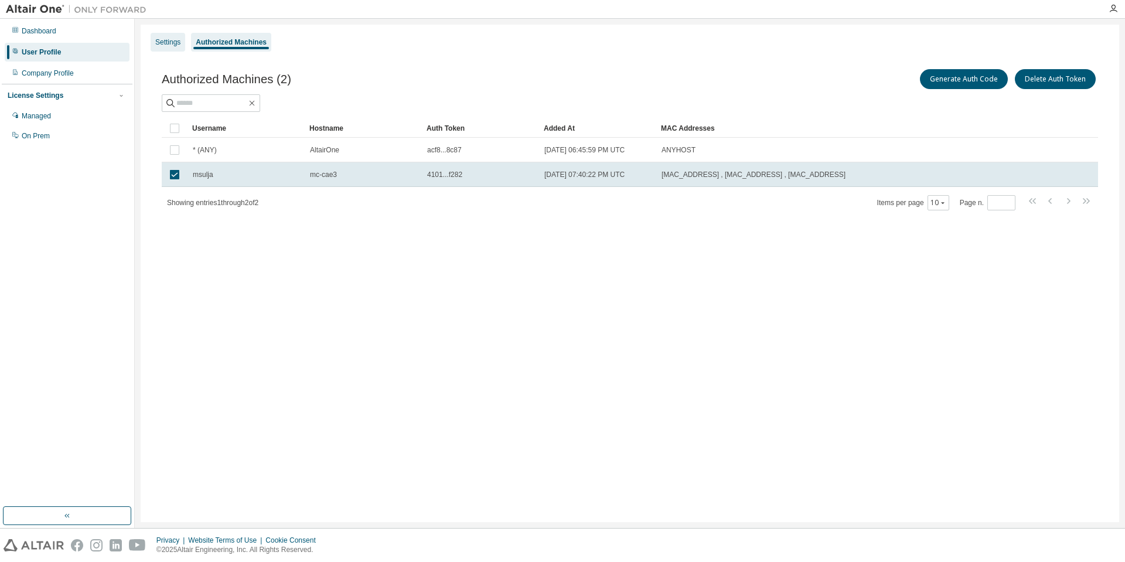
click at [178, 46] on div "Settings" at bounding box center [168, 42] width 35 height 19
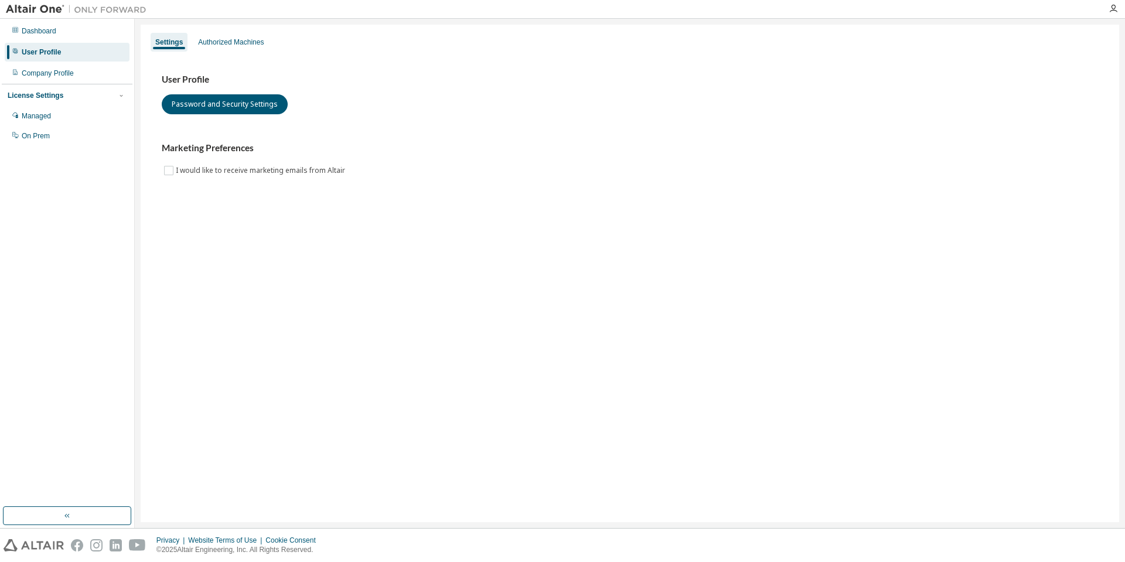
click at [200, 337] on div "Settings Authorized Machines User Profile Password and Security Settings Market…" at bounding box center [630, 273] width 979 height 497
click at [107, 511] on button "button" at bounding box center [67, 515] width 128 height 19
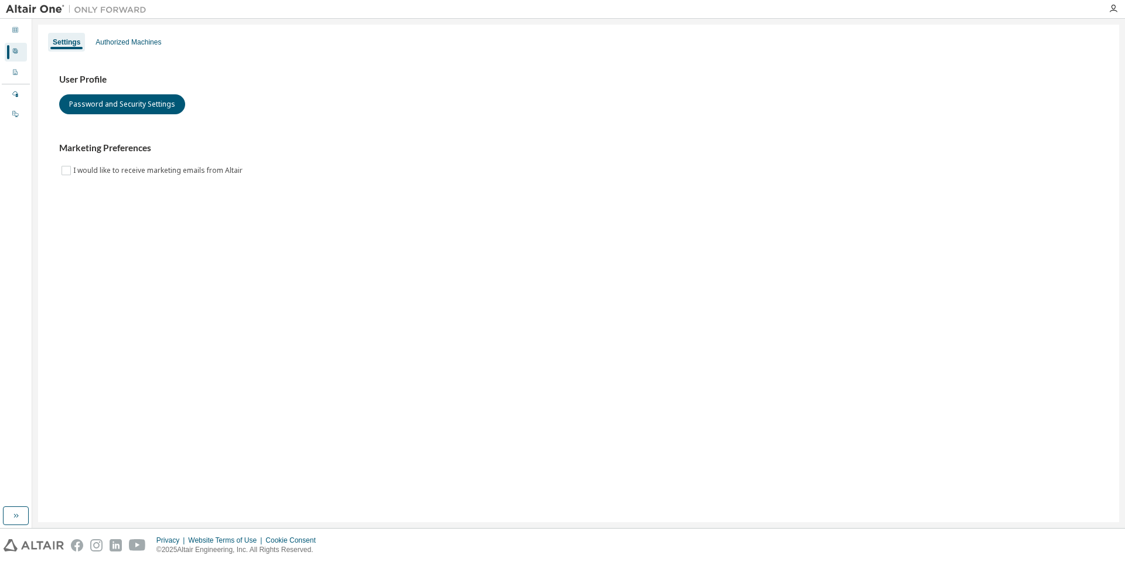
click at [33, 518] on div "Settings Authorized Machines User Profile Password and Security Settings Market…" at bounding box center [578, 273] width 1093 height 509
click at [18, 511] on icon "button" at bounding box center [15, 515] width 9 height 9
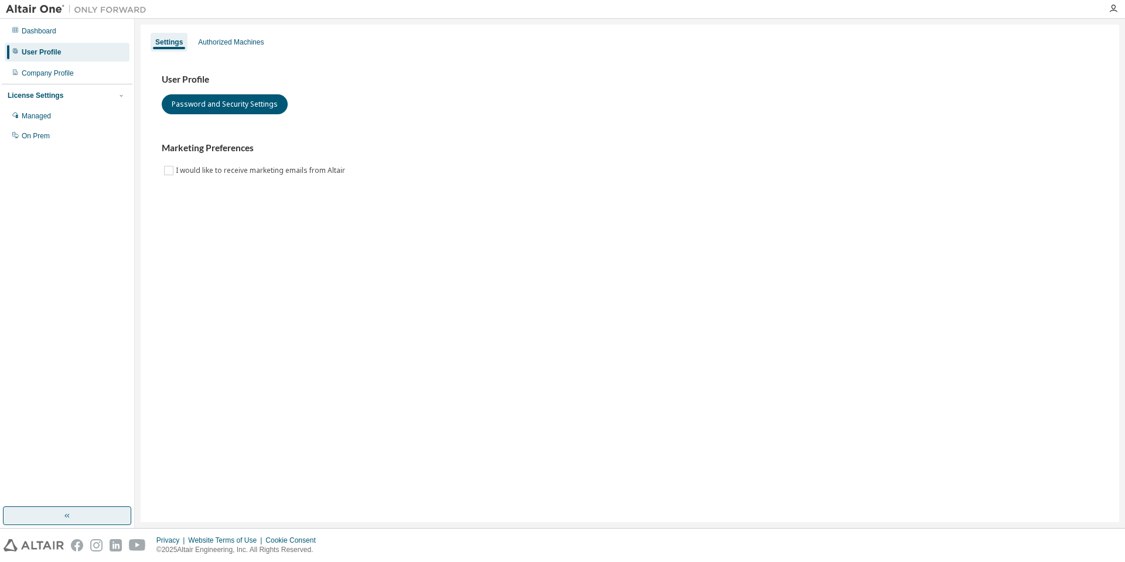
click at [120, 309] on div "Dashboard User Profile Company Profile License Settings Managed On Prem" at bounding box center [67, 263] width 131 height 485
